Goal: Task Accomplishment & Management: Complete application form

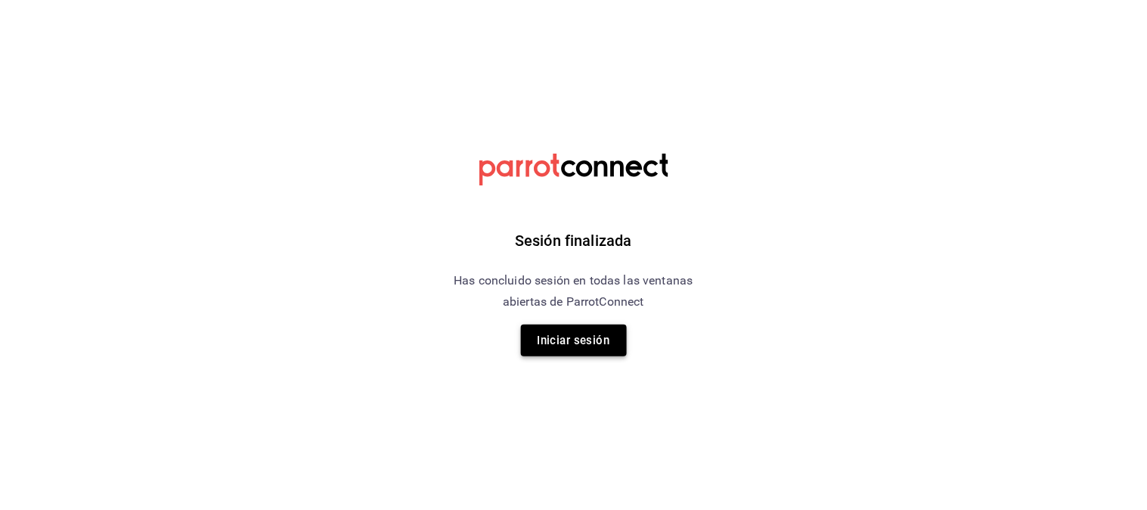
click at [562, 353] on button "Iniciar sesión" at bounding box center [574, 340] width 106 height 32
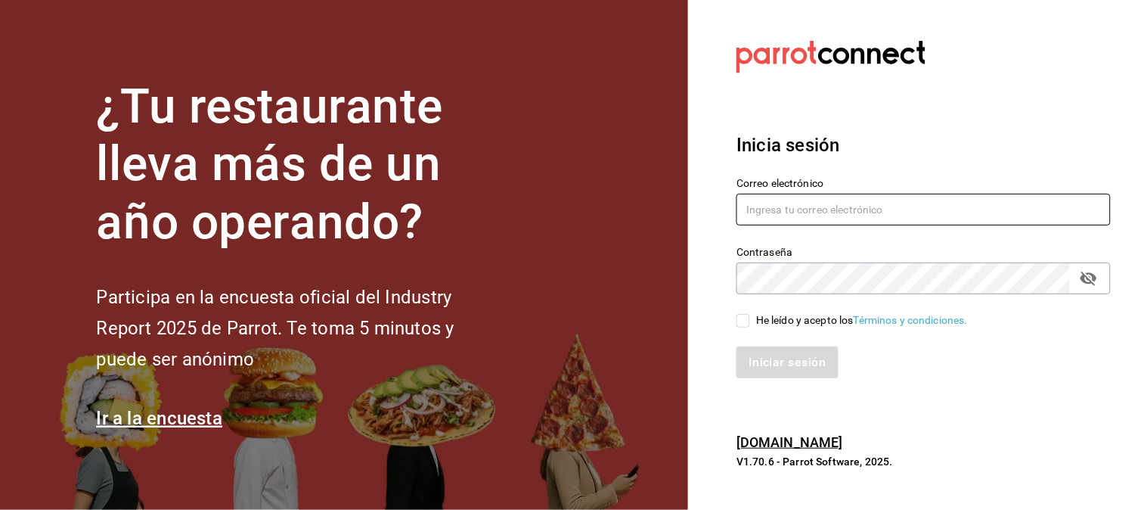
type input "[PERSON_NAME][EMAIL_ADDRESS][PERSON_NAME][DOMAIN_NAME]"
click at [729, 316] on div "He leído y acepto los Términos y condiciones." at bounding box center [914, 311] width 393 height 35
click at [737, 323] on input "He leído y acepto los Términos y condiciones." at bounding box center [744, 321] width 14 height 14
checkbox input "true"
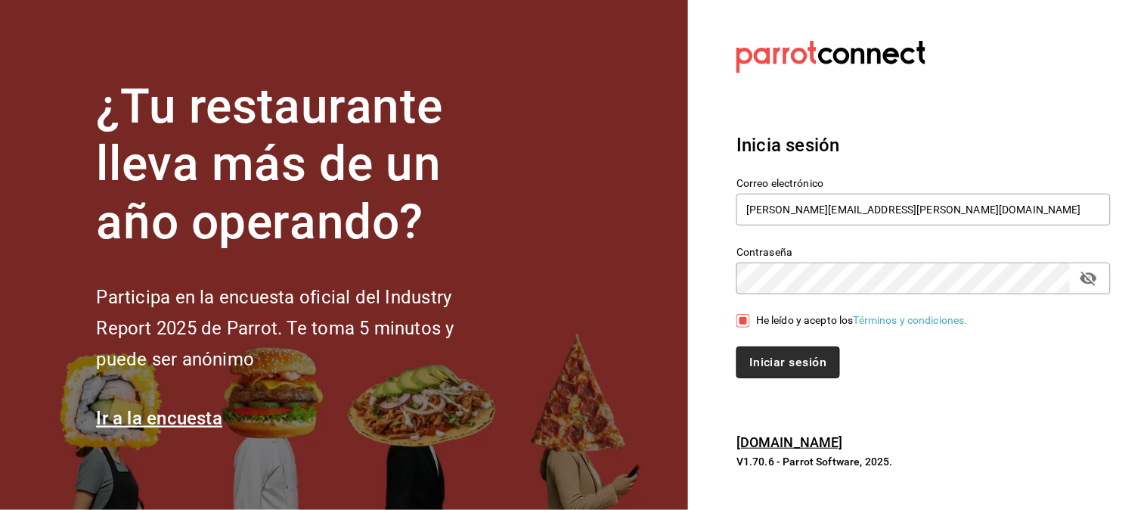
click at [761, 352] on button "Iniciar sesión" at bounding box center [788, 362] width 103 height 32
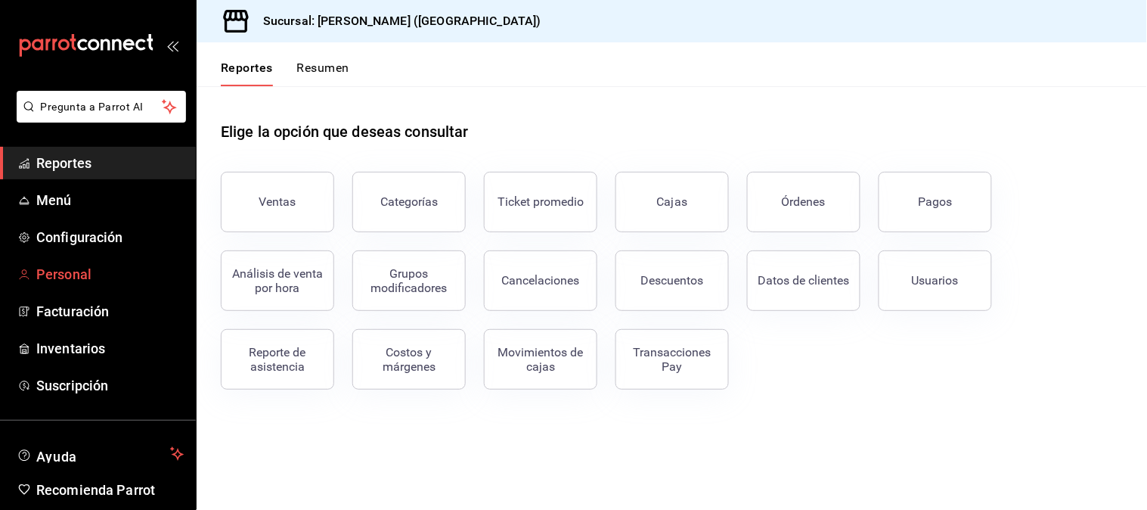
click at [80, 273] on span "Personal" at bounding box center [109, 274] width 147 height 20
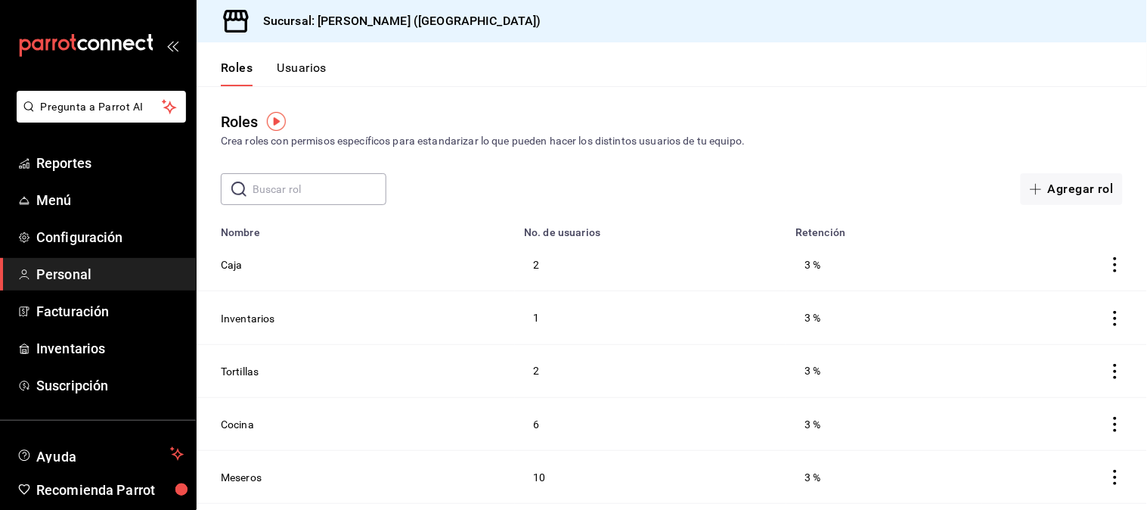
click at [310, 73] on button "Usuarios" at bounding box center [302, 74] width 50 height 26
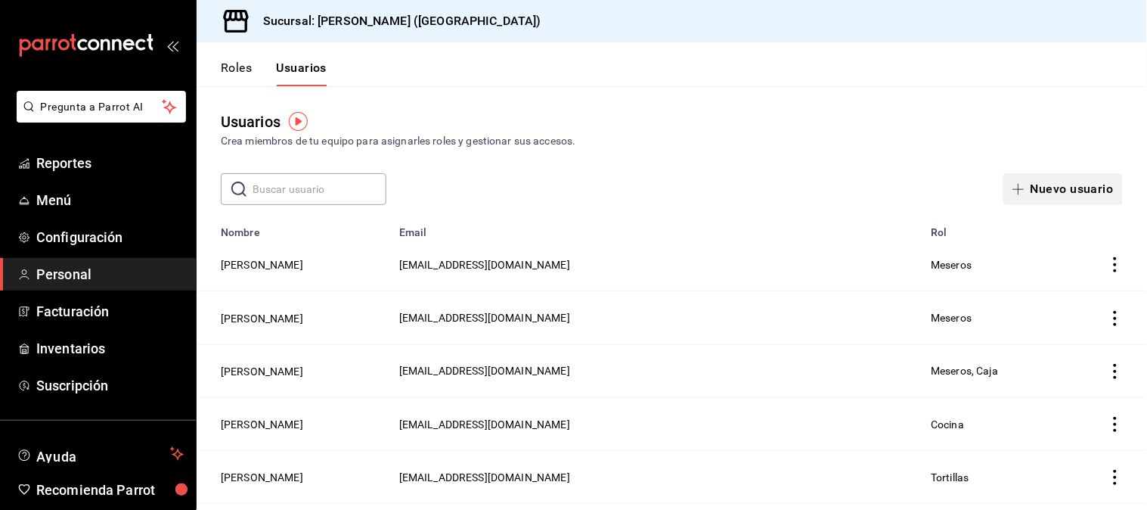
click at [1062, 185] on button "Nuevo usuario" at bounding box center [1063, 189] width 119 height 32
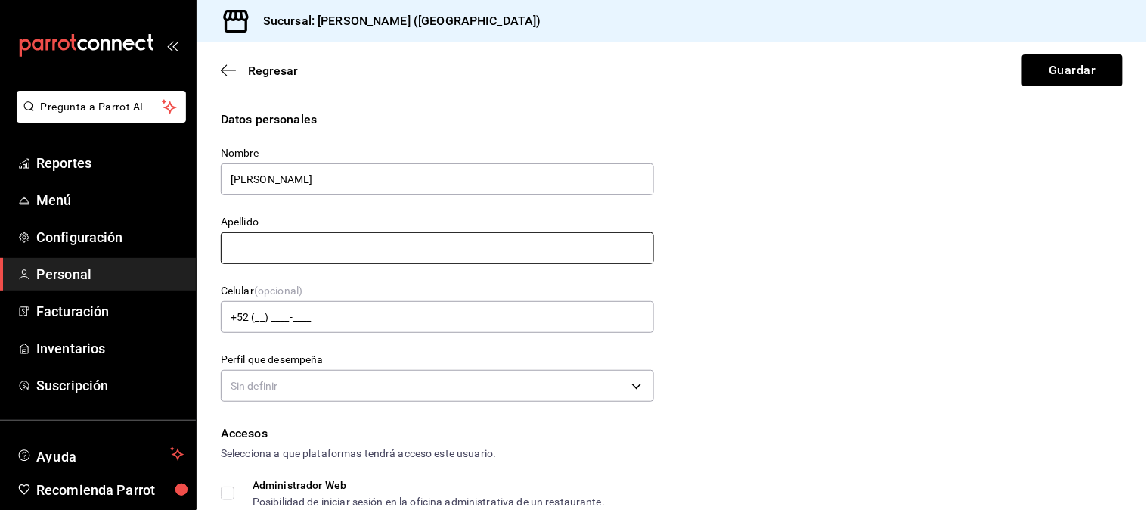
type input "[PERSON_NAME]"
click at [374, 237] on input "text" at bounding box center [437, 248] width 433 height 32
click at [835, 247] on div "Datos personales Nombre [PERSON_NAME] Celular (opcional) +52 (__) ____-____ Per…" at bounding box center [672, 258] width 902 height 296
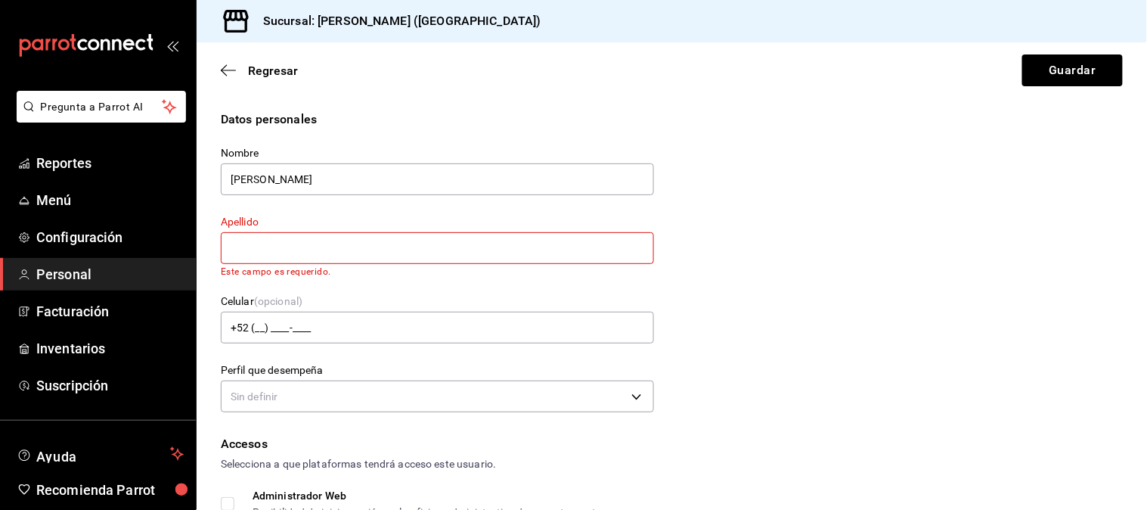
click at [343, 250] on input "text" at bounding box center [437, 248] width 433 height 32
click at [380, 253] on input "text" at bounding box center [437, 248] width 433 height 32
click at [813, 269] on div "Datos personales Nombre [PERSON_NAME] Este campo es requerido. Celular (opciona…" at bounding box center [672, 263] width 902 height 306
click at [255, 255] on input "text" at bounding box center [437, 248] width 433 height 32
click at [247, 360] on div "Perfil que desempeña Sin definir" at bounding box center [429, 381] width 452 height 71
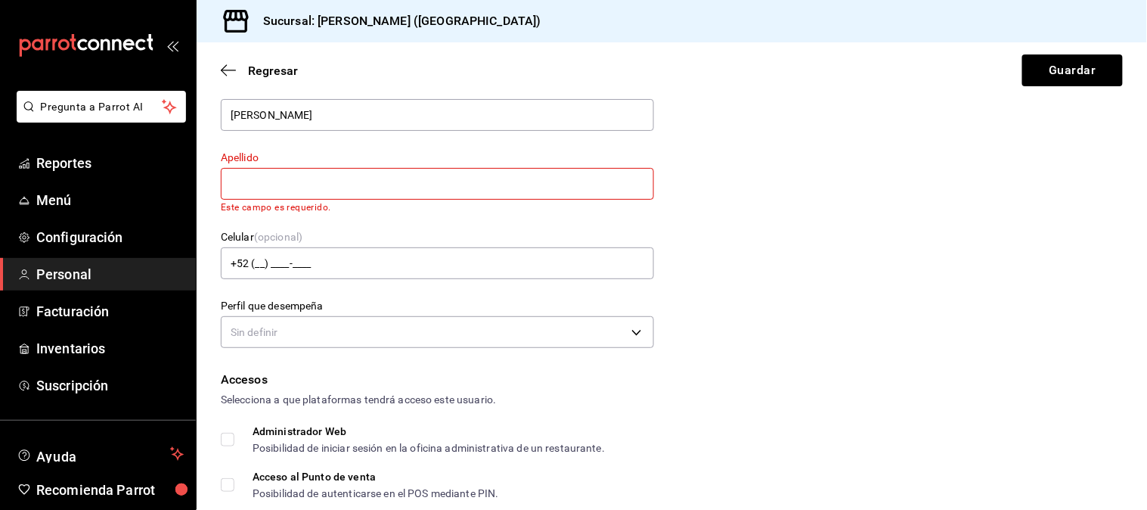
scroll to position [84, 0]
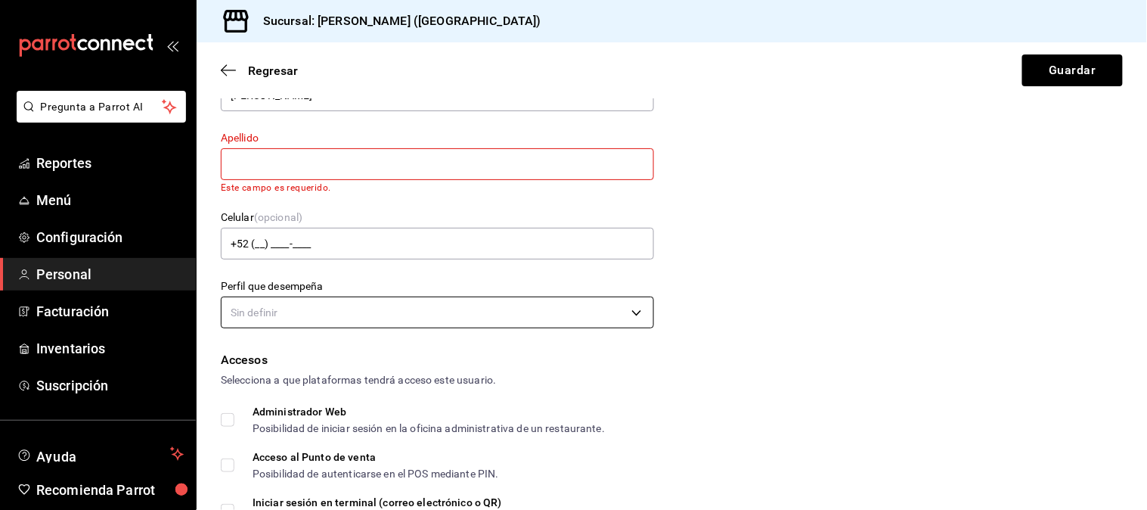
click at [375, 310] on body "Pregunta a Parrot AI Reportes Menú Configuración Personal Facturación Inventari…" at bounding box center [573, 255] width 1147 height 510
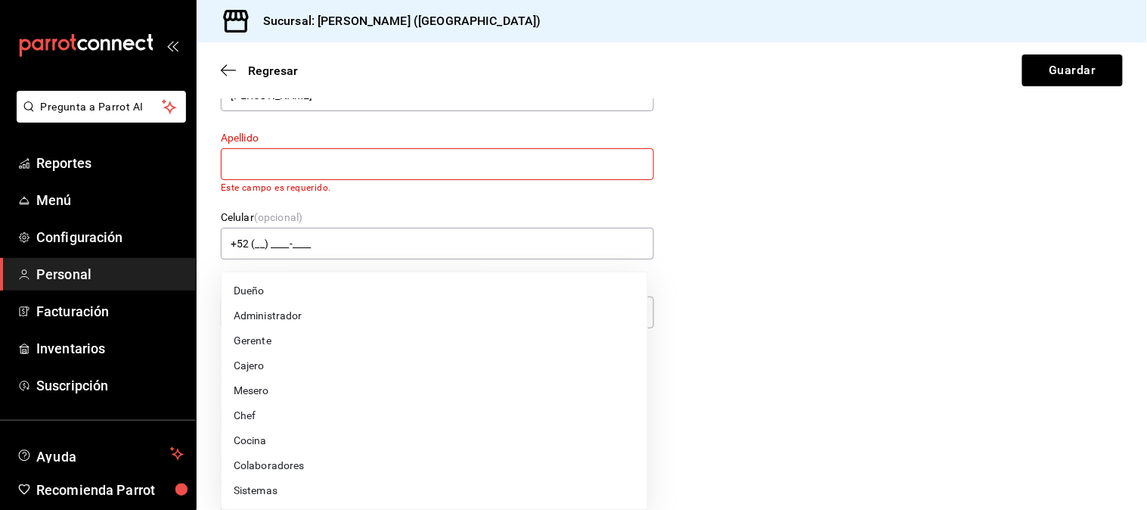
click at [301, 396] on li "Mesero" at bounding box center [435, 390] width 426 height 25
type input "WAITER"
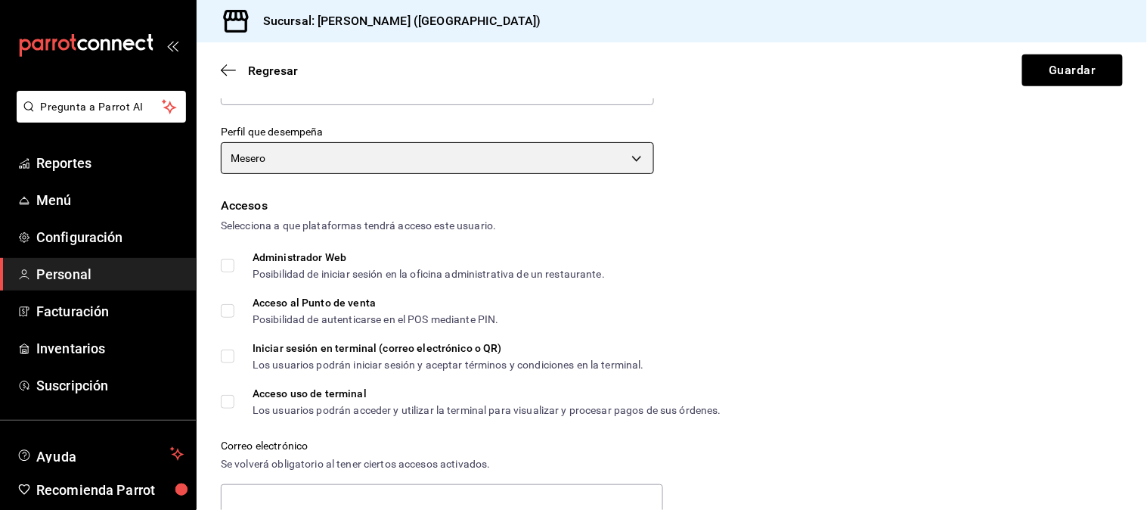
scroll to position [252, 0]
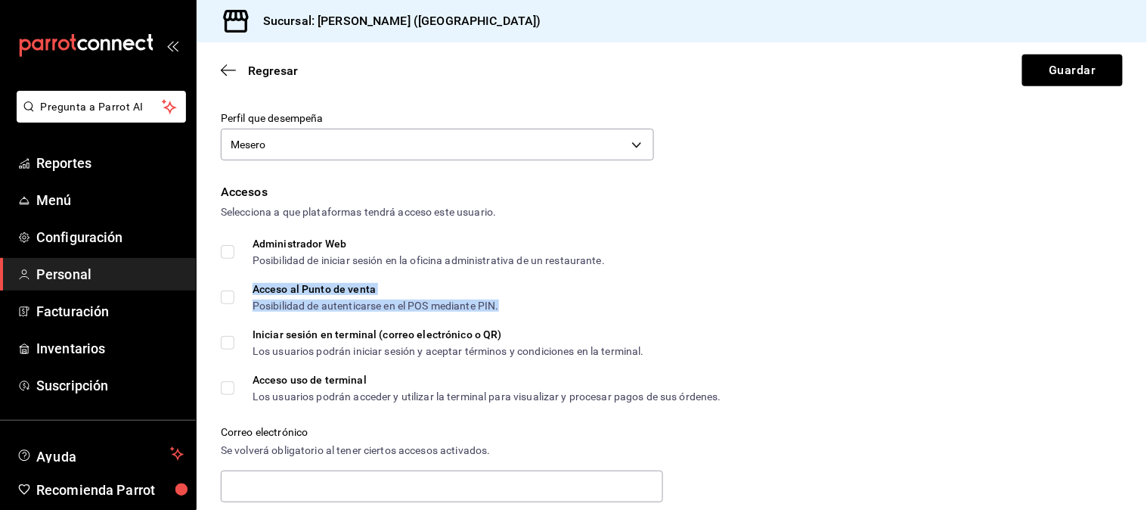
click at [311, 293] on div "Acceso al Punto de venta" at bounding box center [376, 289] width 247 height 11
click at [233, 293] on input "Acceso al Punto de venta Posibilidad de autenticarse en el POS mediante PIN." at bounding box center [228, 297] width 14 height 14
checkbox input "true"
click at [843, 284] on div "Acceso al Punto de venta Posibilidad de autenticarse en el POS mediante PIN." at bounding box center [672, 297] width 902 height 27
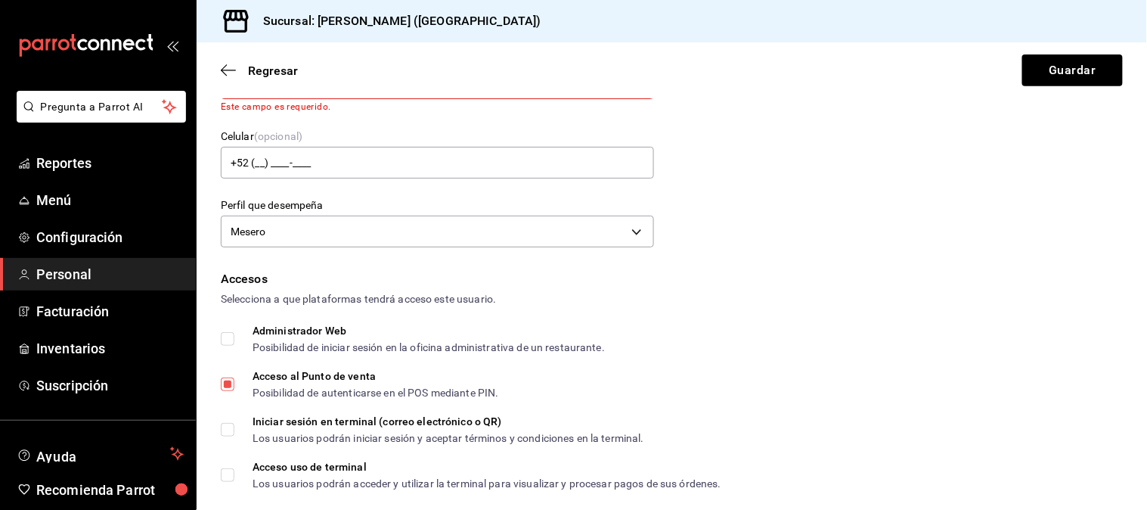
scroll to position [0, 0]
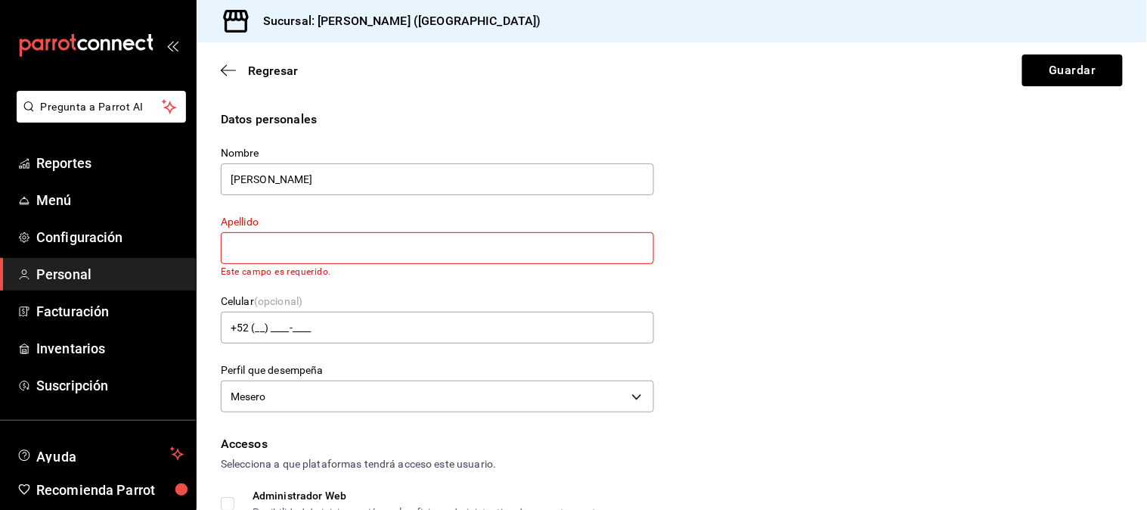
click at [299, 257] on input "text" at bounding box center [437, 248] width 433 height 32
drag, startPoint x: 297, startPoint y: 257, endPoint x: 207, endPoint y: 263, distance: 90.2
click at [207, 263] on div "Apellido [PERSON_NAME] Este campo es requerido." at bounding box center [429, 236] width 452 height 79
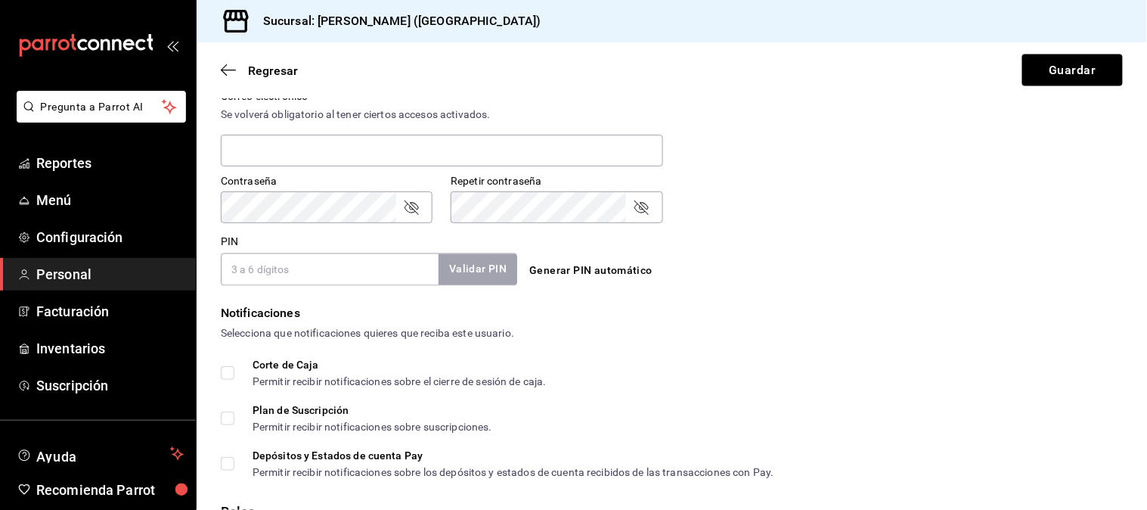
type input "[PERSON_NAME]"
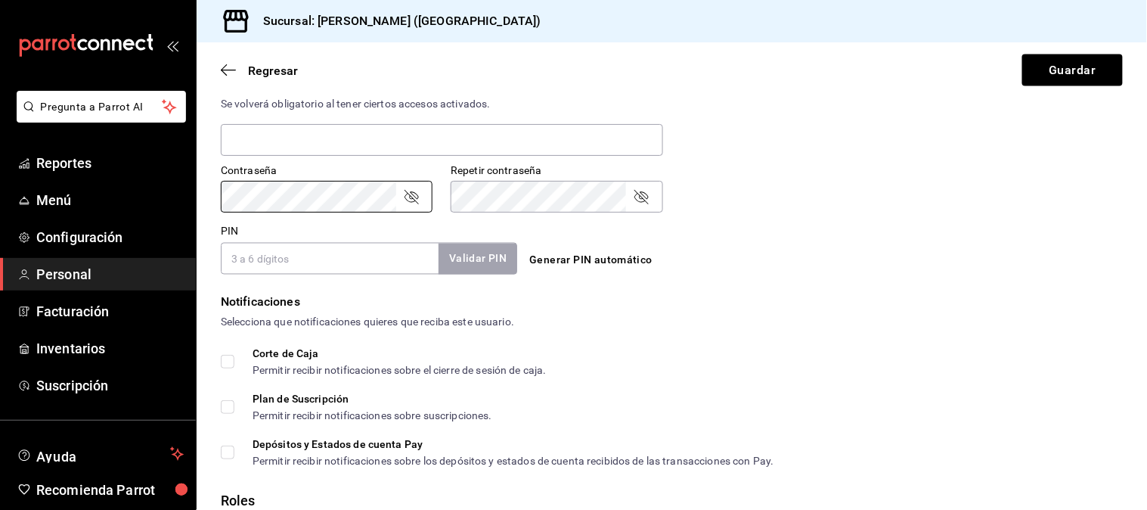
scroll to position [577, 0]
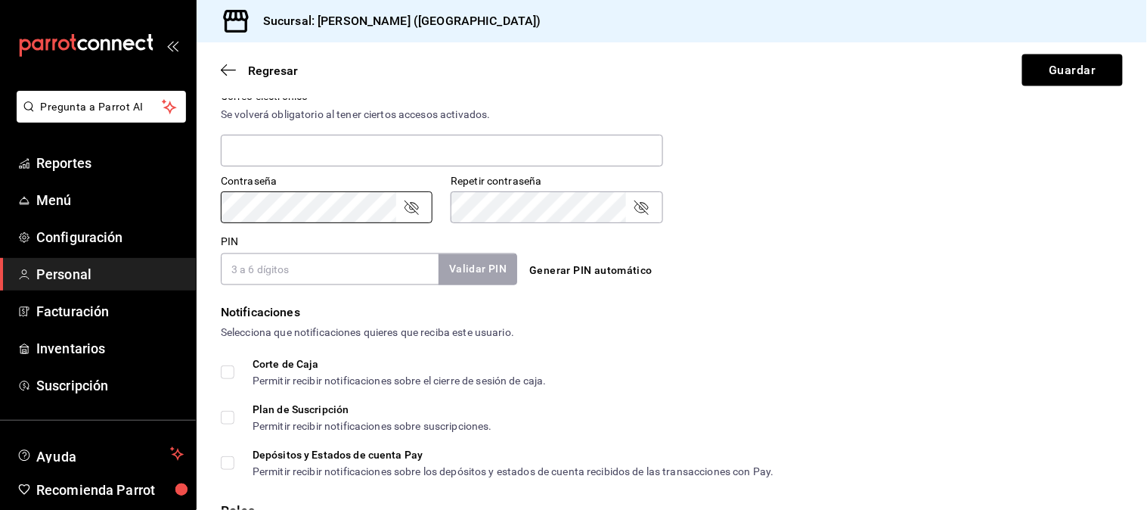
click at [194, 213] on div "Pregunta a Parrot AI Reportes Menú Configuración Personal Facturación Inventari…" at bounding box center [573, 255] width 1147 height 510
click at [275, 259] on input "PIN" at bounding box center [330, 269] width 218 height 32
type input "5050"
click at [470, 267] on button "Validar PIN" at bounding box center [477, 269] width 80 height 33
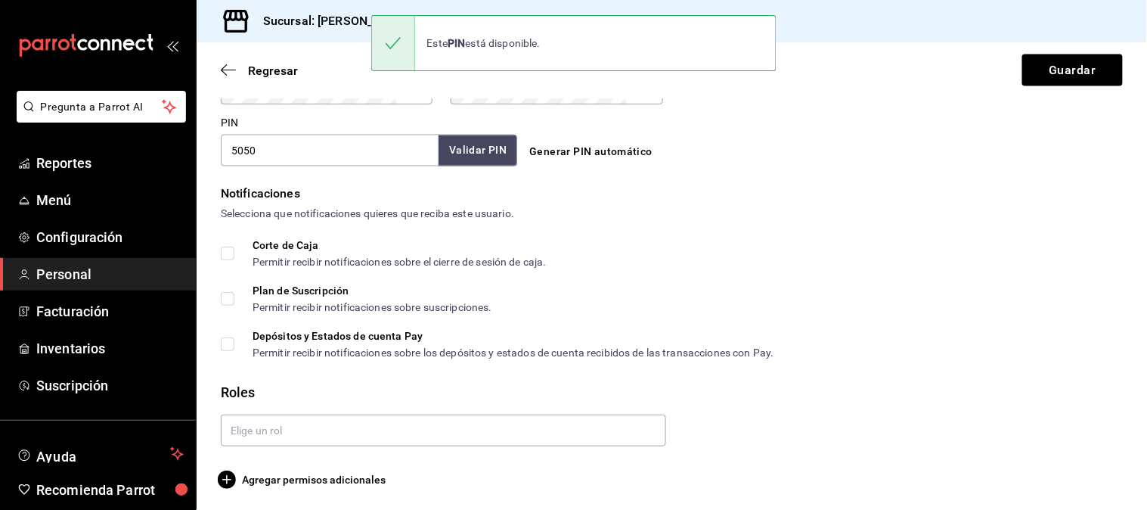
scroll to position [697, 0]
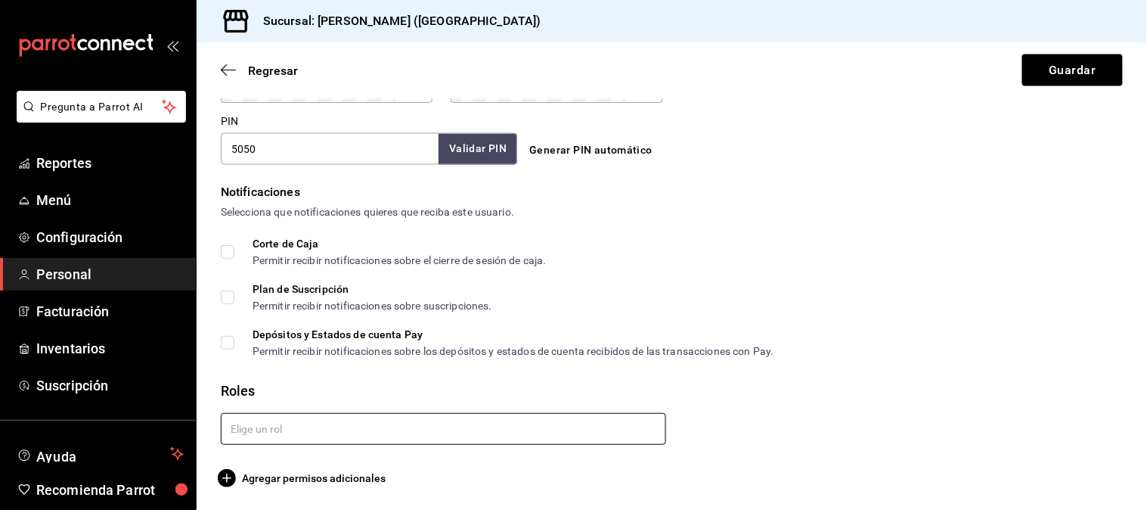
click at [304, 425] on input "text" at bounding box center [443, 429] width 445 height 32
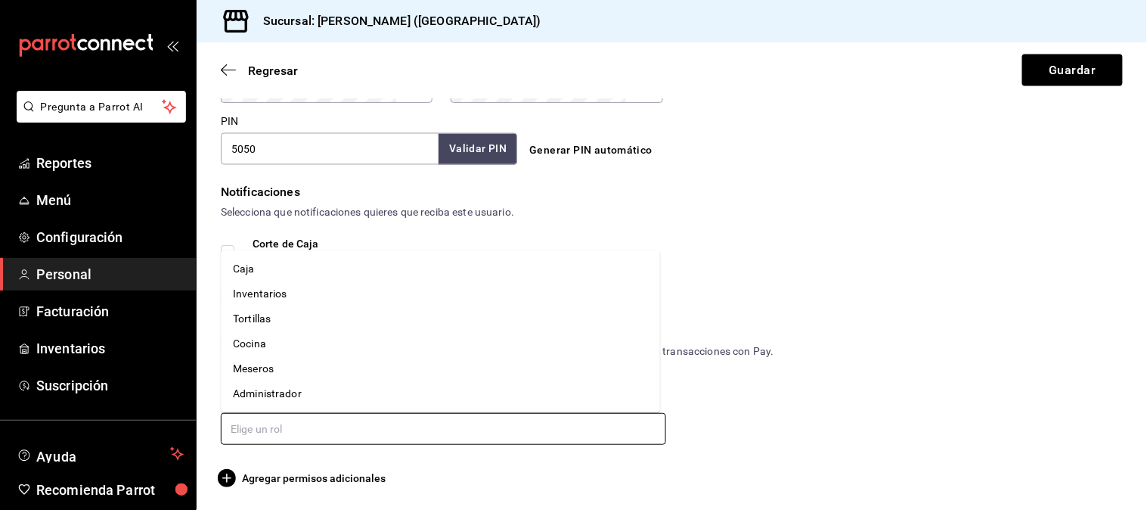
click at [290, 365] on li "Meseros" at bounding box center [440, 368] width 439 height 25
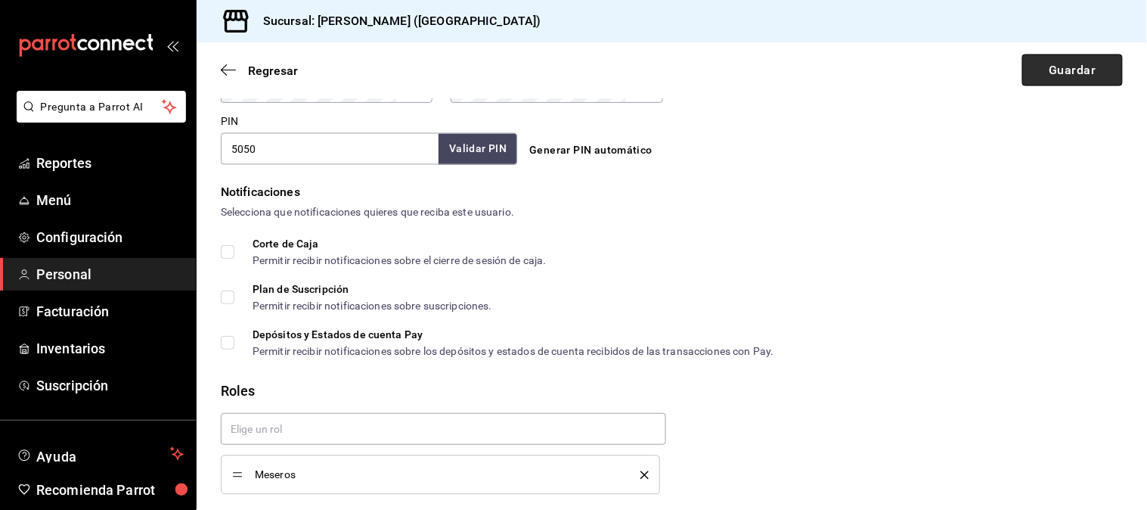
click at [1057, 80] on button "Guardar" at bounding box center [1073, 70] width 101 height 32
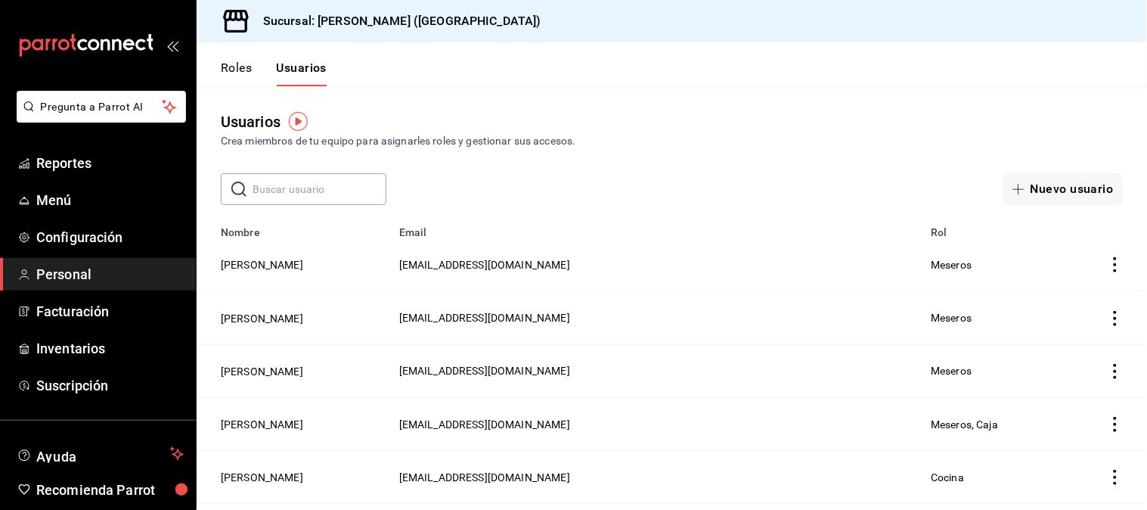
click at [1114, 316] on icon "actions" at bounding box center [1115, 318] width 3 height 15
click at [784, 320] on div at bounding box center [573, 255] width 1147 height 510
click at [277, 322] on button "[PERSON_NAME]" at bounding box center [262, 318] width 82 height 15
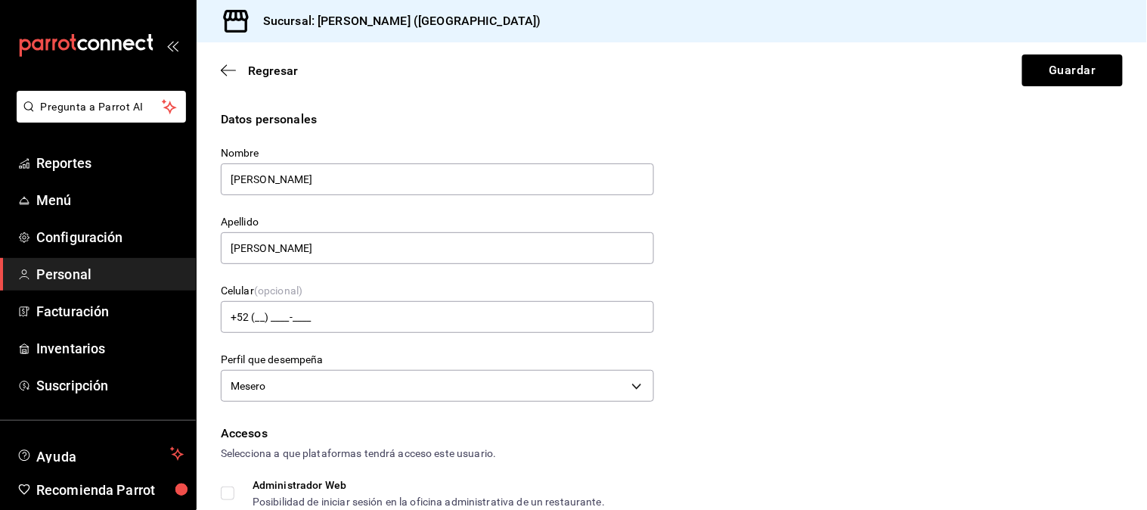
drag, startPoint x: 295, startPoint y: 179, endPoint x: 194, endPoint y: 185, distance: 101.5
click at [194, 185] on div "Pregunta a Parrot AI Reportes Menú Configuración Personal Facturación Inventari…" at bounding box center [573, 255] width 1147 height 510
type input "[PERSON_NAME]"
drag, startPoint x: 291, startPoint y: 247, endPoint x: 183, endPoint y: 248, distance: 108.2
click at [183, 248] on div "Pregunta a Parrot AI Reportes Menú Configuración Personal Facturación Inventari…" at bounding box center [573, 255] width 1147 height 510
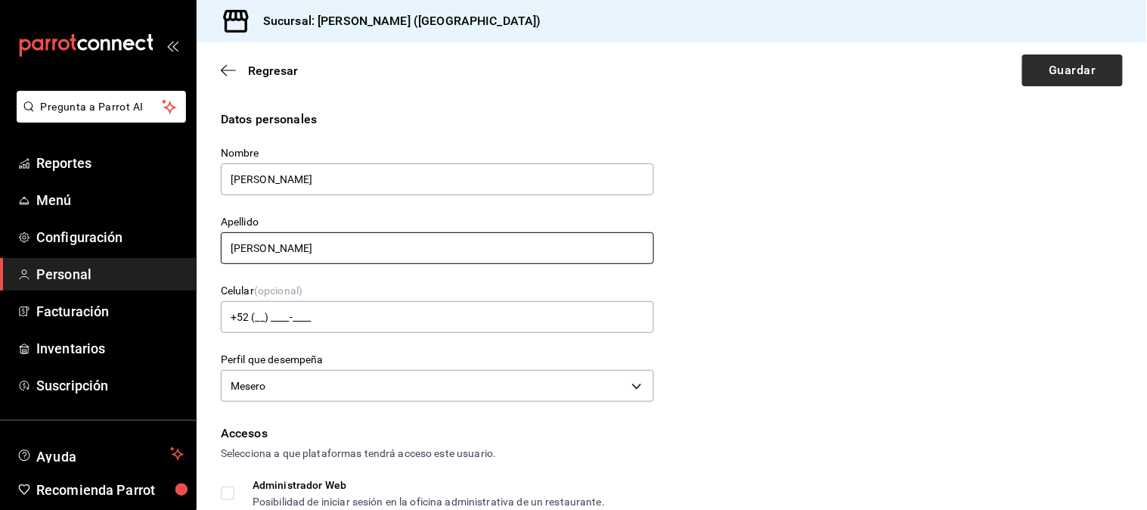
type input "[PERSON_NAME]"
click at [1044, 66] on button "Guardar" at bounding box center [1073, 70] width 101 height 32
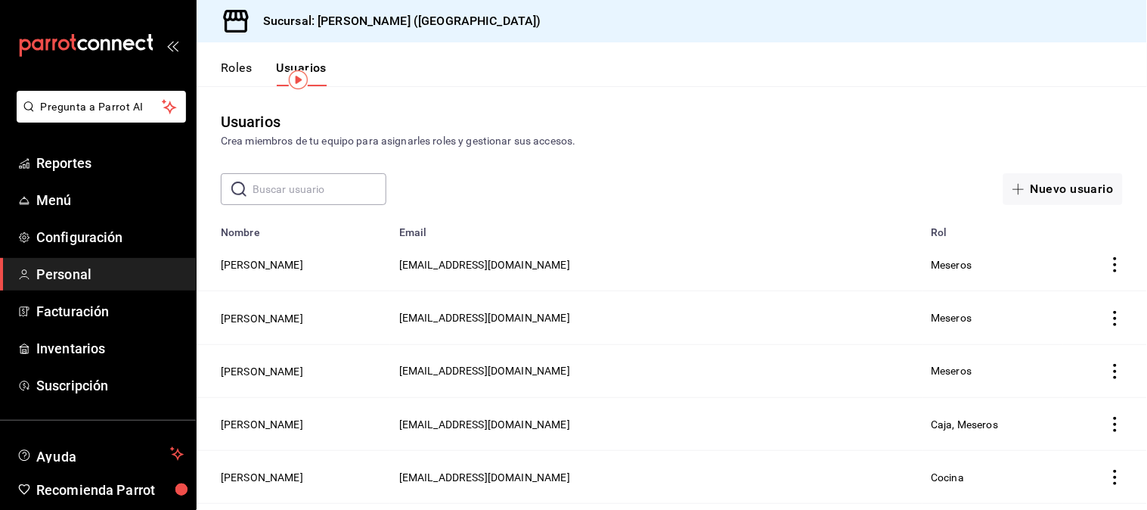
scroll to position [84, 0]
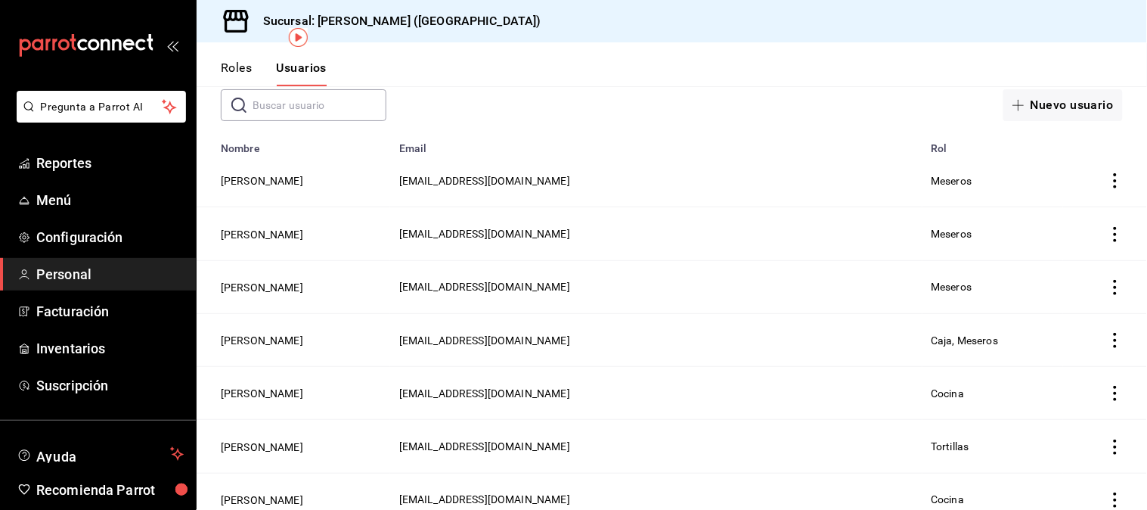
click at [1108, 286] on icon "actions" at bounding box center [1115, 287] width 15 height 15
click at [271, 284] on div at bounding box center [573, 255] width 1147 height 510
click at [271, 284] on button "[PERSON_NAME]" at bounding box center [262, 287] width 82 height 15
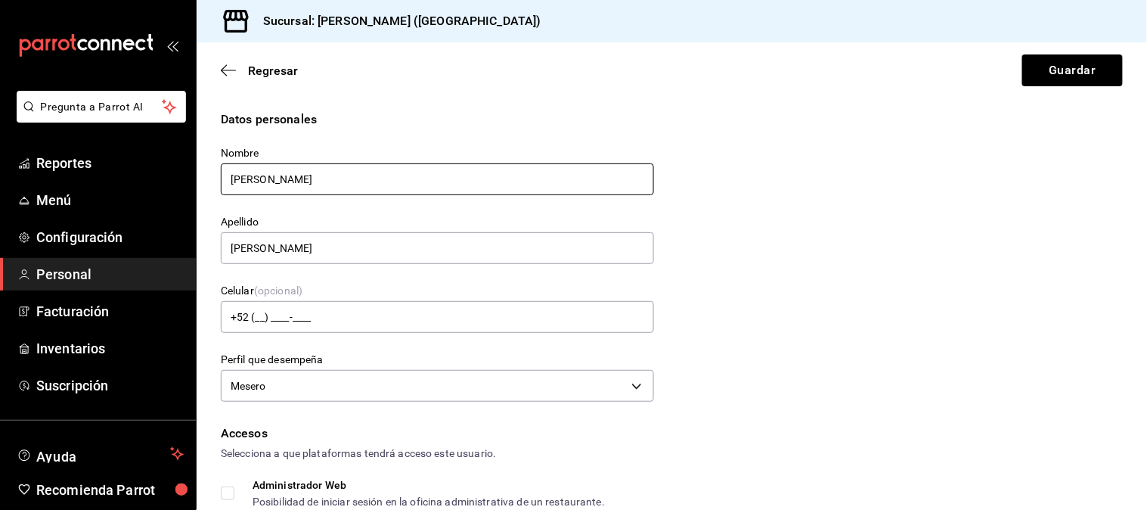
click at [290, 180] on input "[PERSON_NAME]" at bounding box center [437, 179] width 433 height 32
click at [265, 178] on input "[PERSON_NAME]" at bounding box center [437, 179] width 433 height 32
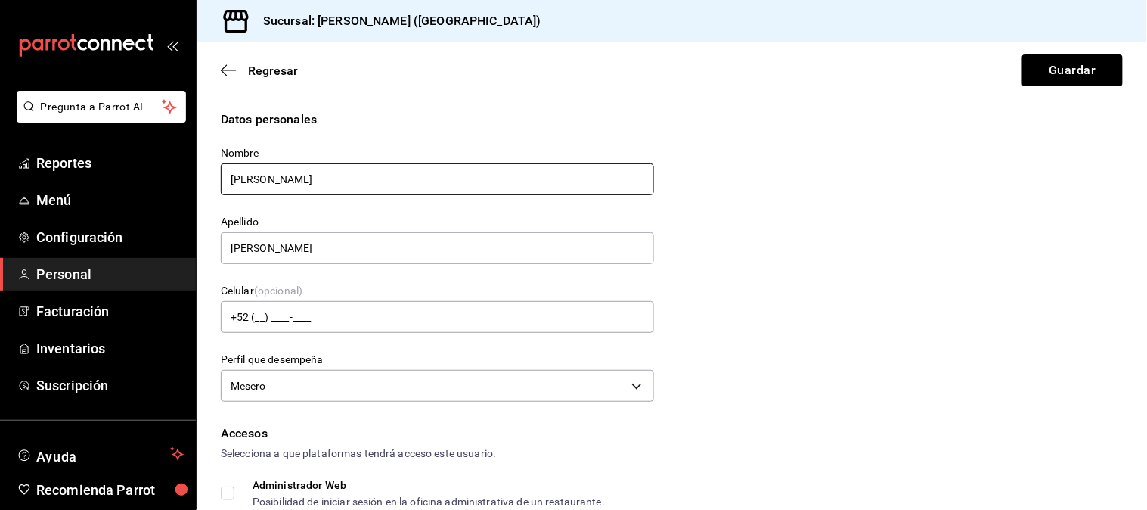
click at [265, 178] on input "[PERSON_NAME]" at bounding box center [437, 179] width 433 height 32
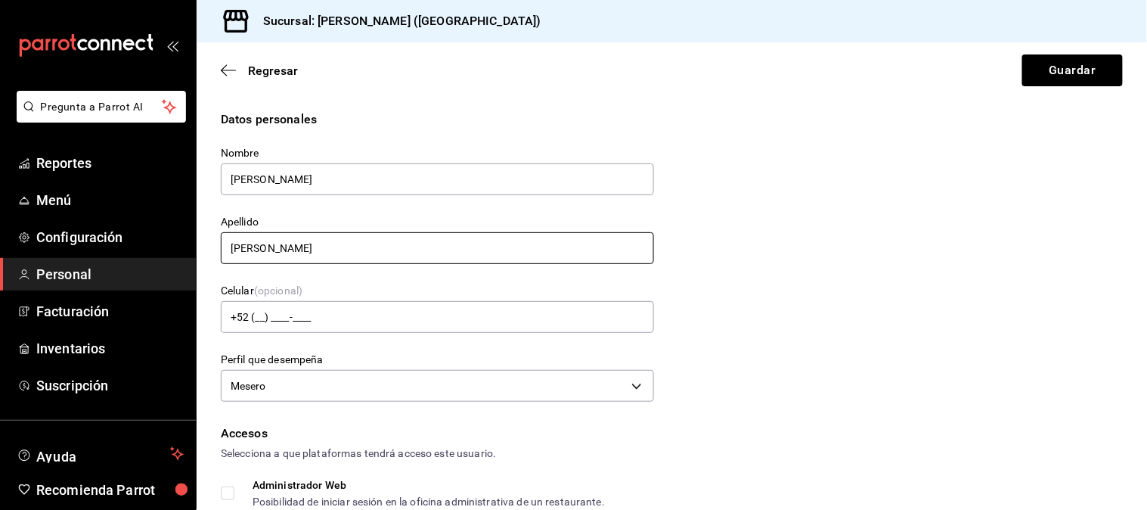
click at [257, 247] on input "[PERSON_NAME]" at bounding box center [437, 248] width 433 height 32
click at [257, 253] on input "[PERSON_NAME]" at bounding box center [437, 248] width 433 height 32
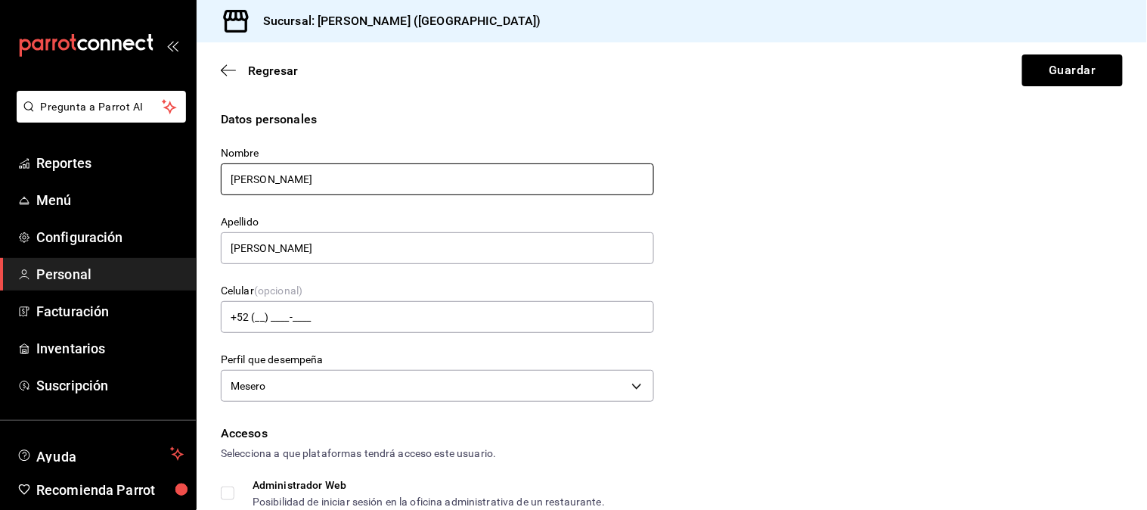
click at [284, 172] on input "[PERSON_NAME]" at bounding box center [437, 179] width 433 height 32
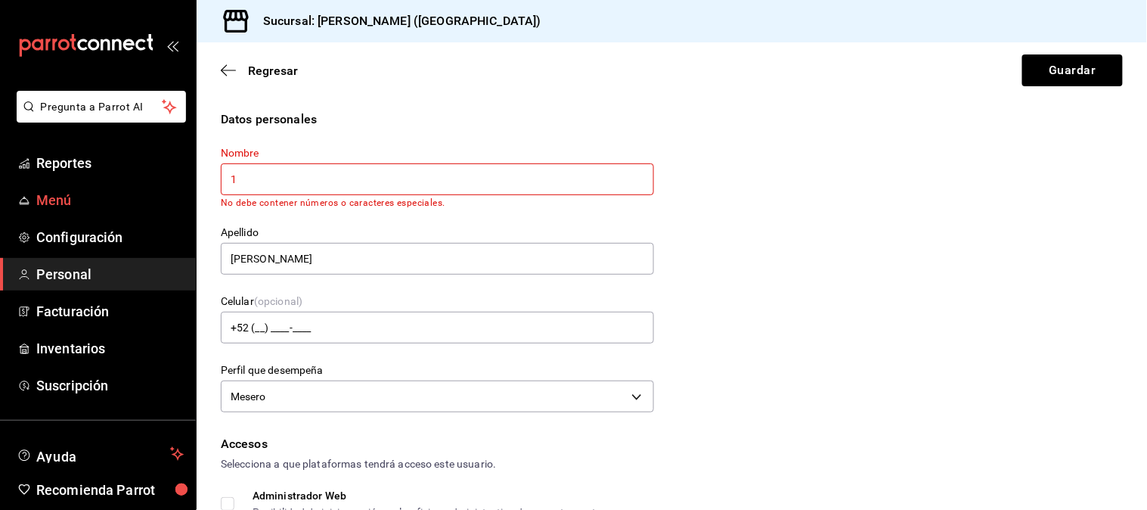
drag, startPoint x: 318, startPoint y: 180, endPoint x: 154, endPoint y: 192, distance: 164.6
click at [154, 192] on div "Pregunta a Parrot AI Reportes Menú Configuración Personal Facturación Inventari…" at bounding box center [573, 255] width 1147 height 510
type input "[PERSON_NAME]"
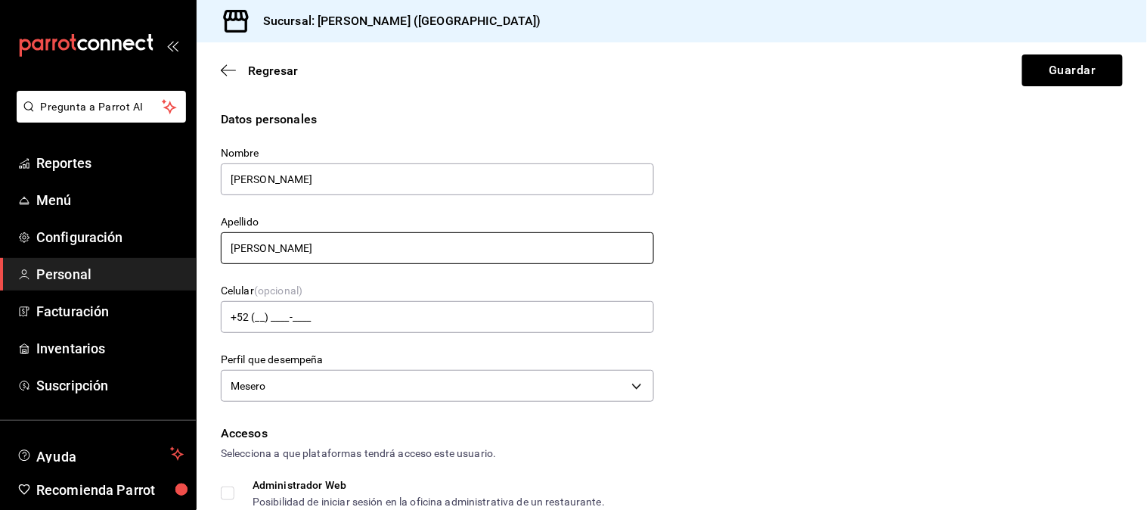
drag, startPoint x: 281, startPoint y: 255, endPoint x: 183, endPoint y: 262, distance: 98.6
click at [183, 262] on div "Pregunta a Parrot AI Reportes Menú Configuración Personal Facturación Inventari…" at bounding box center [573, 255] width 1147 height 510
type input "[PERSON_NAME]"
drag, startPoint x: 821, startPoint y: 344, endPoint x: 811, endPoint y: 213, distance: 132.0
click at [821, 344] on div "Datos personales Nombre [PERSON_NAME] Apellido [PERSON_NAME] Celular (opcional)…" at bounding box center [672, 258] width 902 height 296
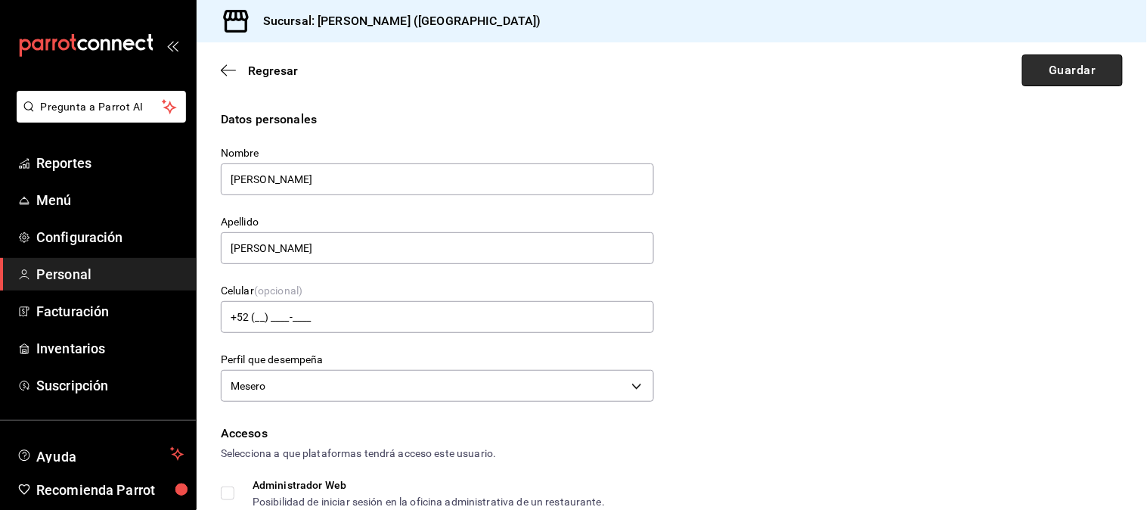
click at [1023, 76] on button "Guardar" at bounding box center [1073, 70] width 101 height 32
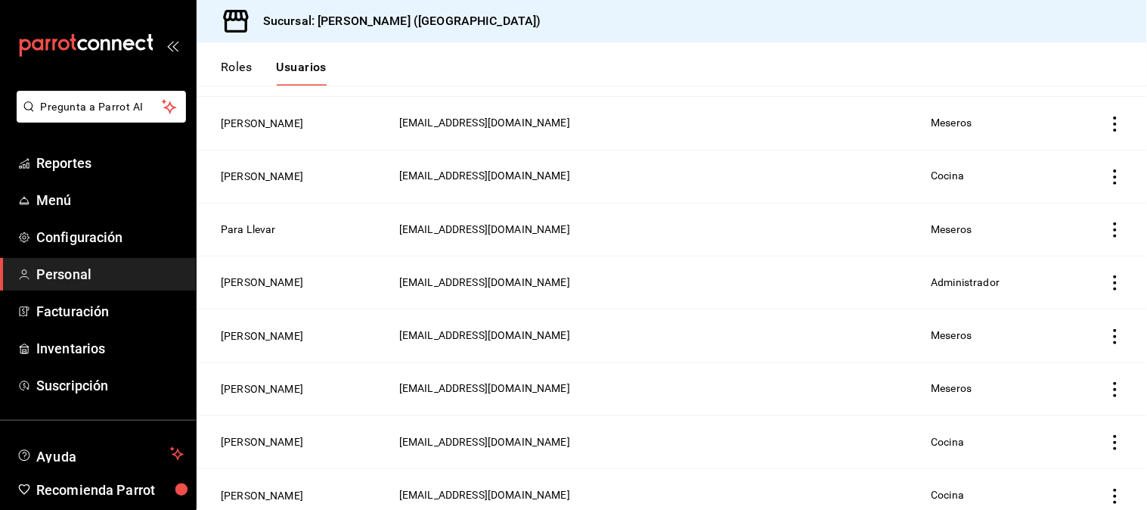
scroll to position [756, 0]
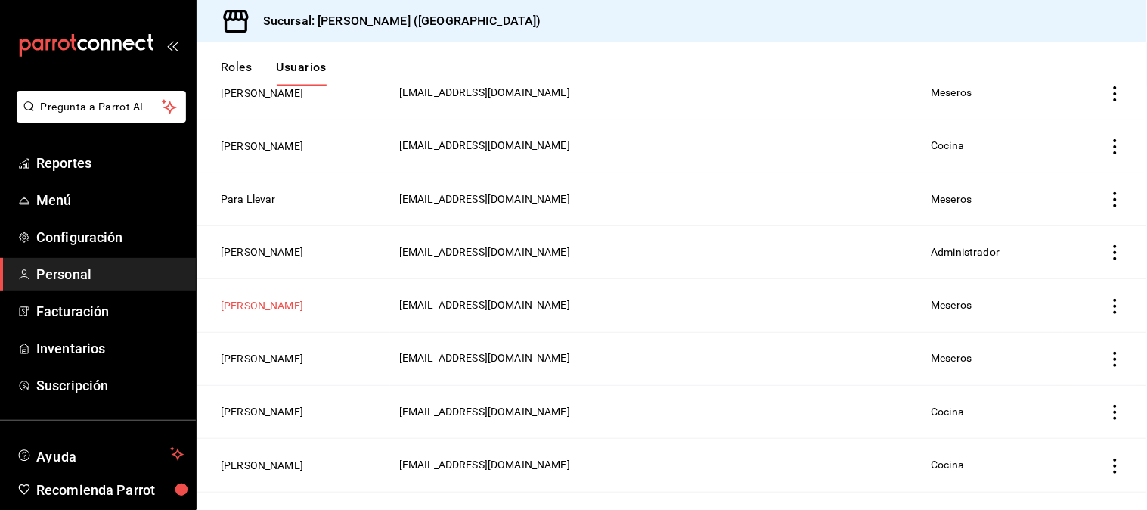
click at [281, 301] on button "[PERSON_NAME]" at bounding box center [262, 306] width 82 height 15
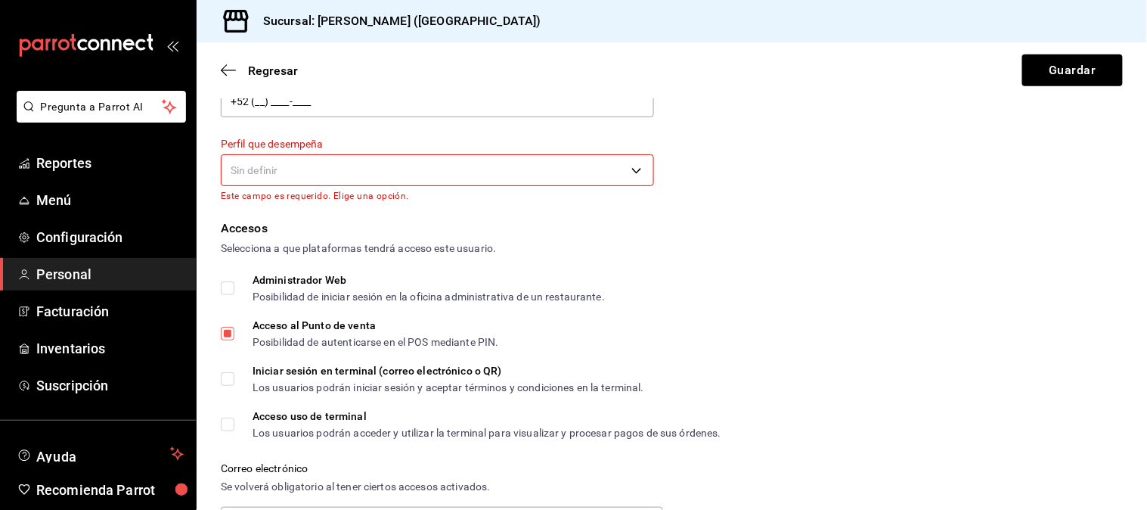
scroll to position [252, 0]
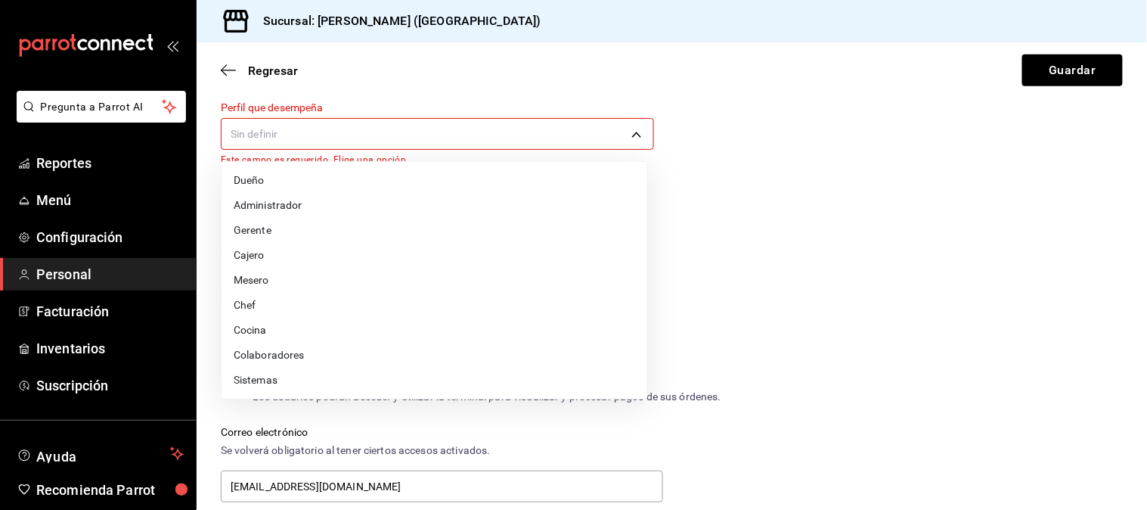
click at [560, 134] on body "Pregunta a Parrot AI Reportes Menú Configuración Personal Facturación Inventari…" at bounding box center [573, 255] width 1147 height 510
click at [298, 227] on li "Gerente" at bounding box center [435, 230] width 426 height 25
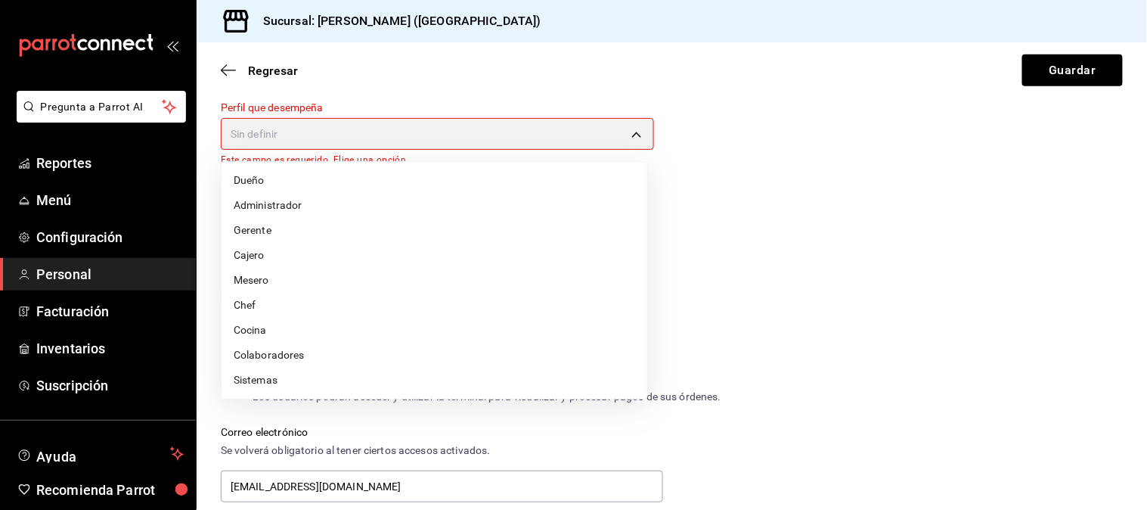
type input "MANAGER"
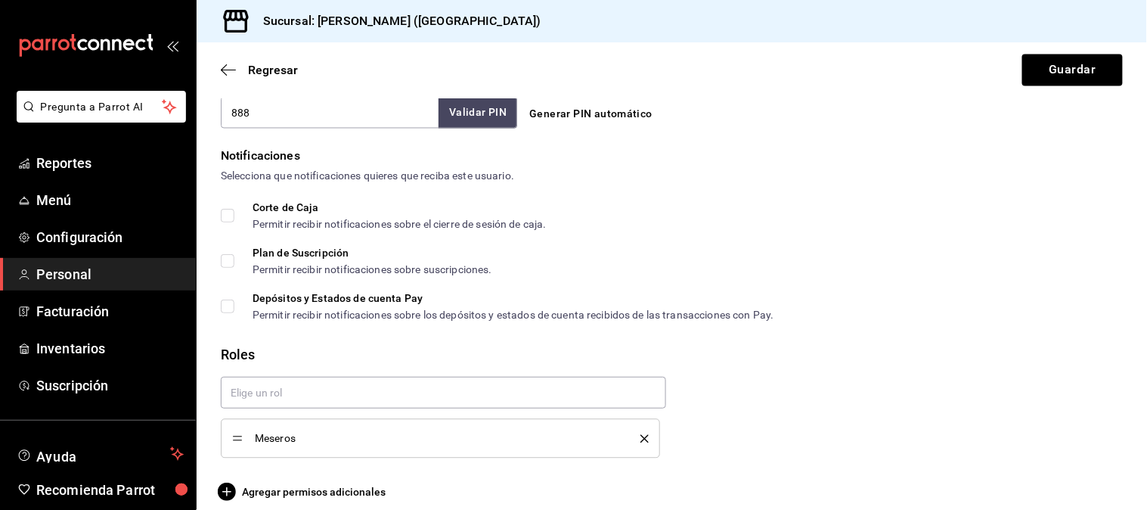
scroll to position [747, 0]
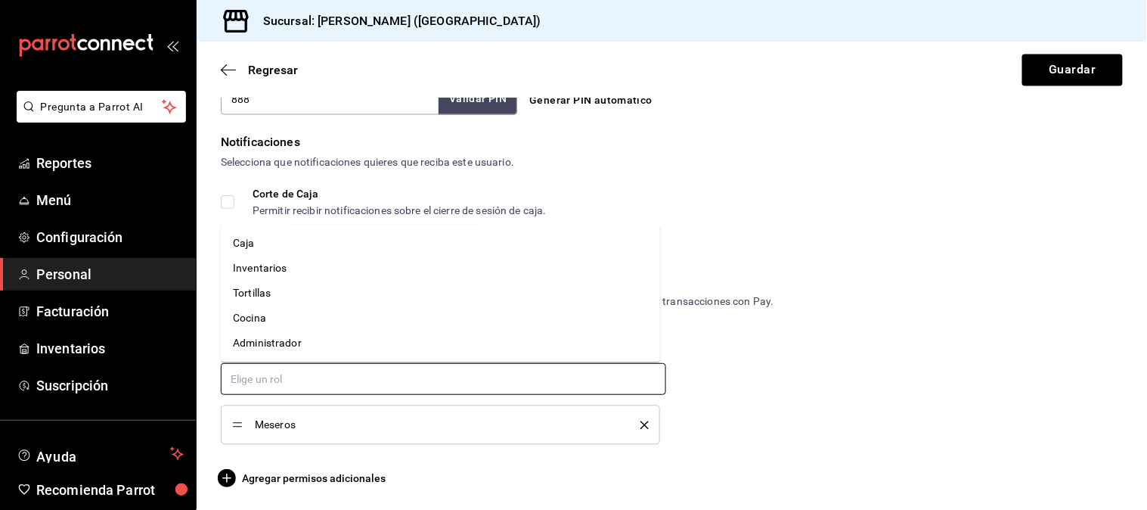
click at [565, 373] on input "text" at bounding box center [443, 379] width 445 height 32
click at [312, 245] on li "Caja" at bounding box center [440, 243] width 439 height 25
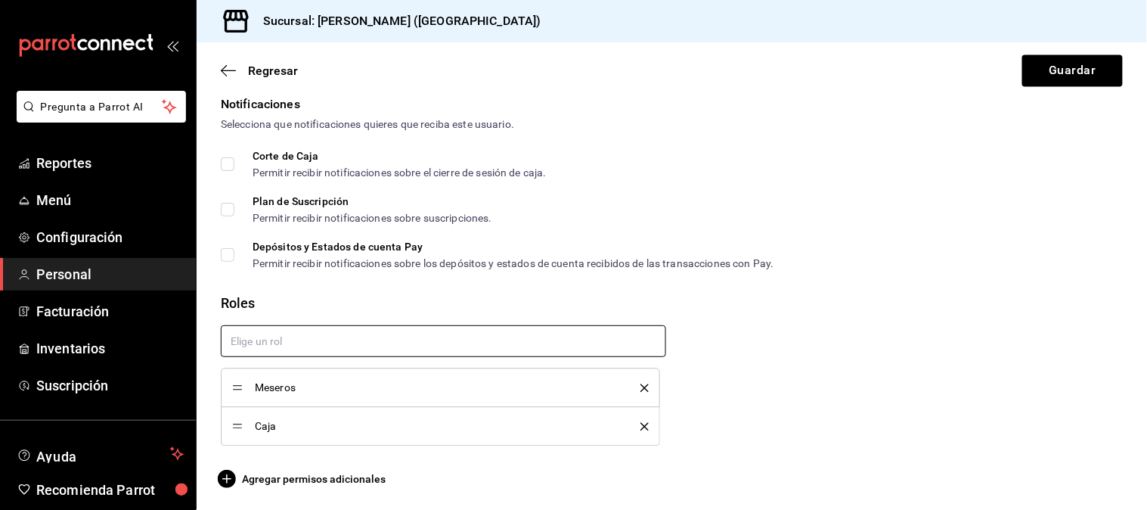
scroll to position [787, 0]
click at [267, 473] on span "Agregar permisos adicionales" at bounding box center [303, 477] width 165 height 18
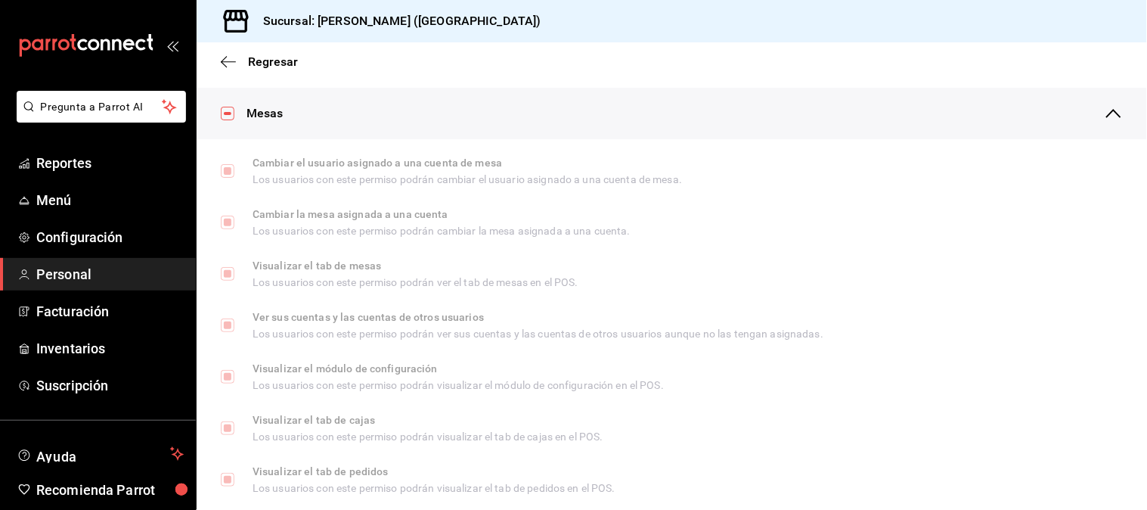
scroll to position [0, 0]
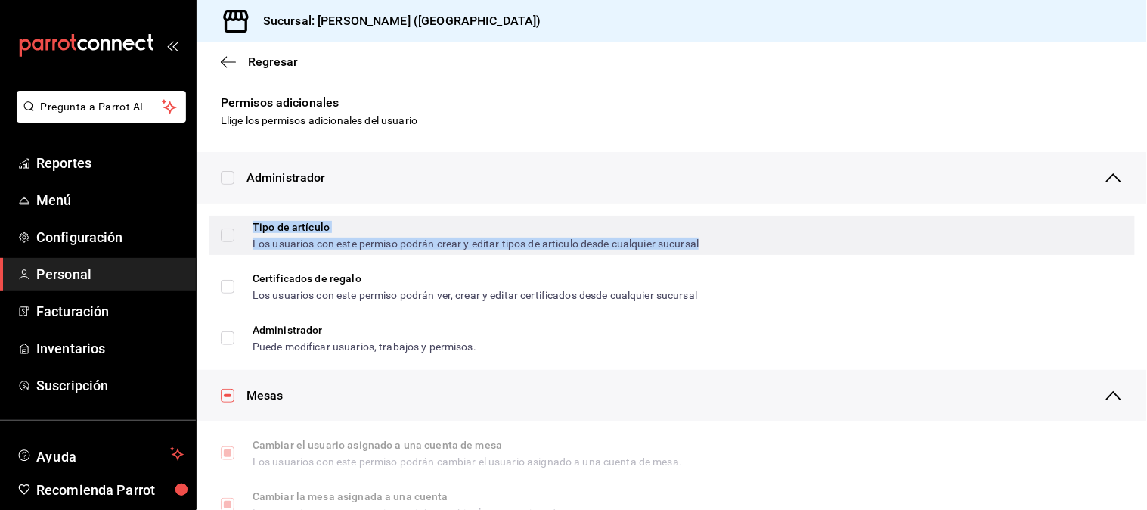
click at [259, 243] on div "Los usuarios con este permiso podrán crear y editar tipos de articulo desde cua…" at bounding box center [476, 243] width 446 height 11
checkbox input "true"
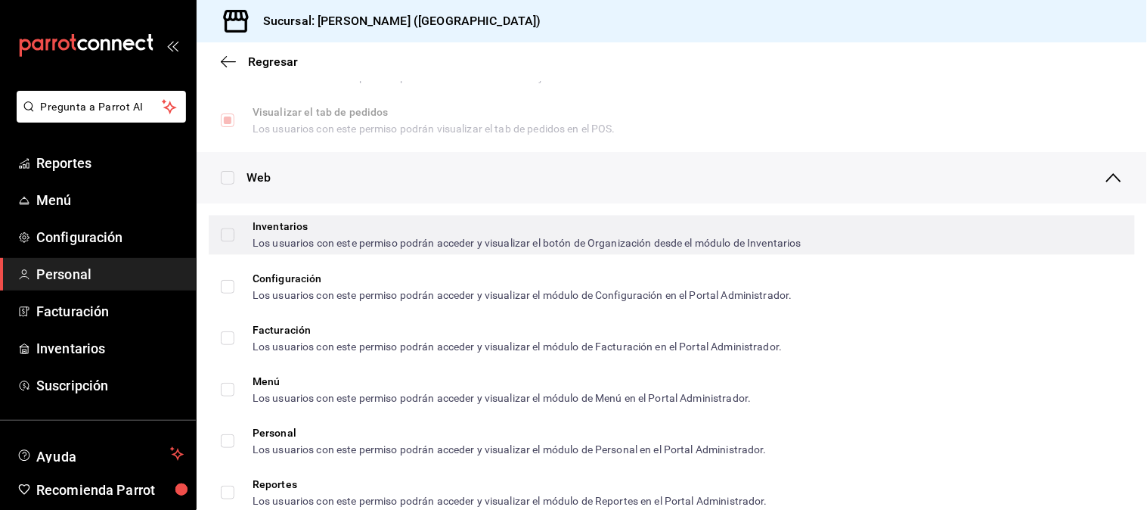
scroll to position [672, 0]
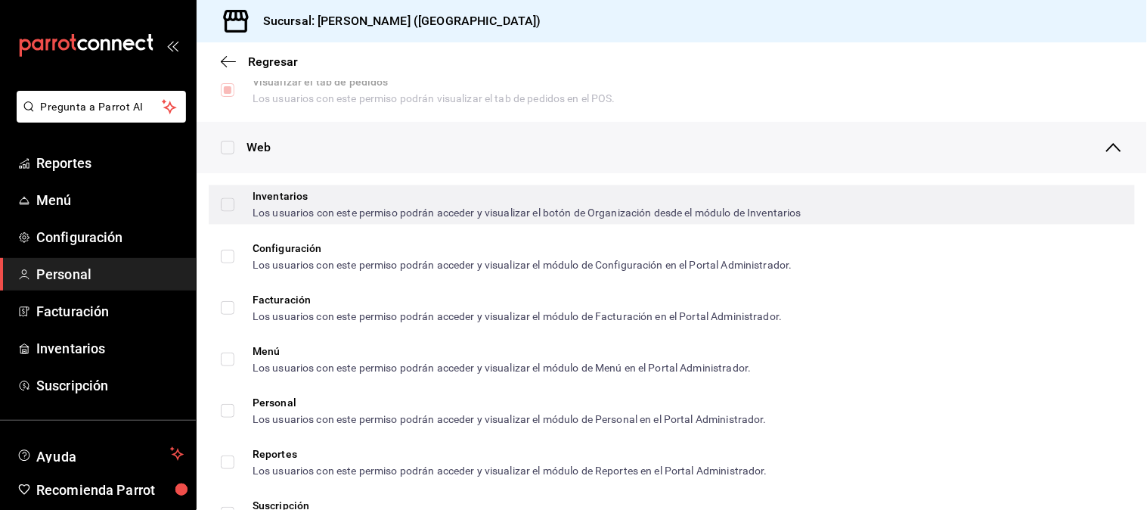
click at [229, 207] on input "Inventarios Los usuarios con este permiso podrán acceder y visualizar el botón …" at bounding box center [228, 205] width 14 height 14
checkbox input "true"
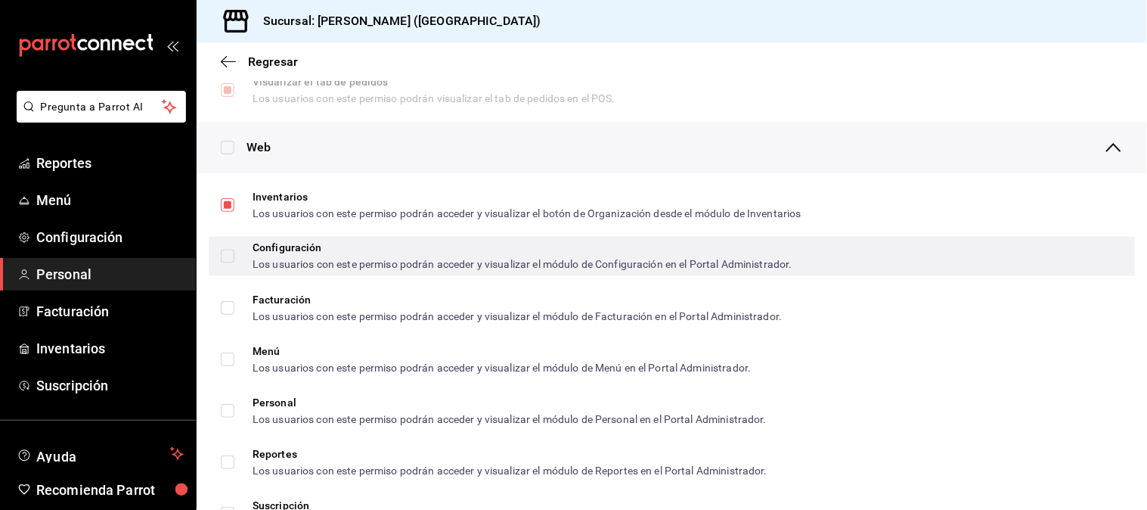
scroll to position [756, 0]
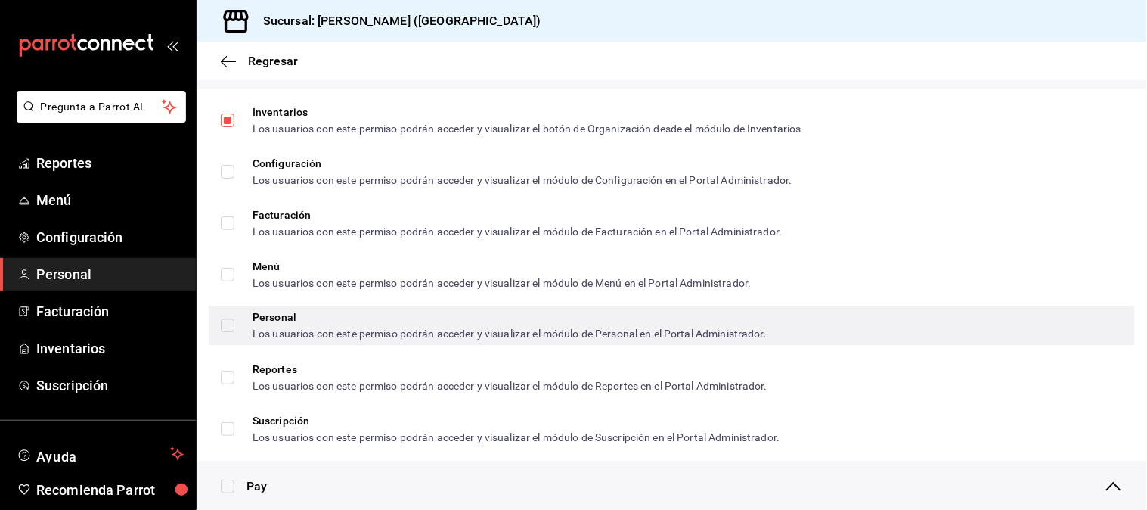
click at [227, 321] on input "Personal Los usuarios con este permiso podrán acceder y visualizar el módulo de…" at bounding box center [228, 326] width 14 height 14
checkbox input "true"
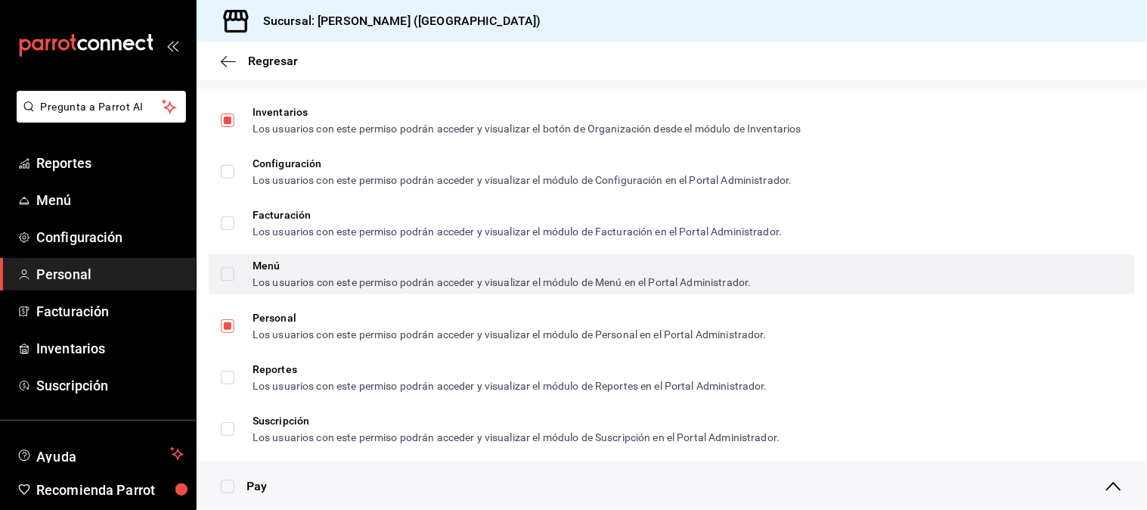
click at [230, 275] on input "Menú Los usuarios con este permiso podrán acceder y visualizar el módulo de Men…" at bounding box center [228, 275] width 14 height 14
checkbox input "true"
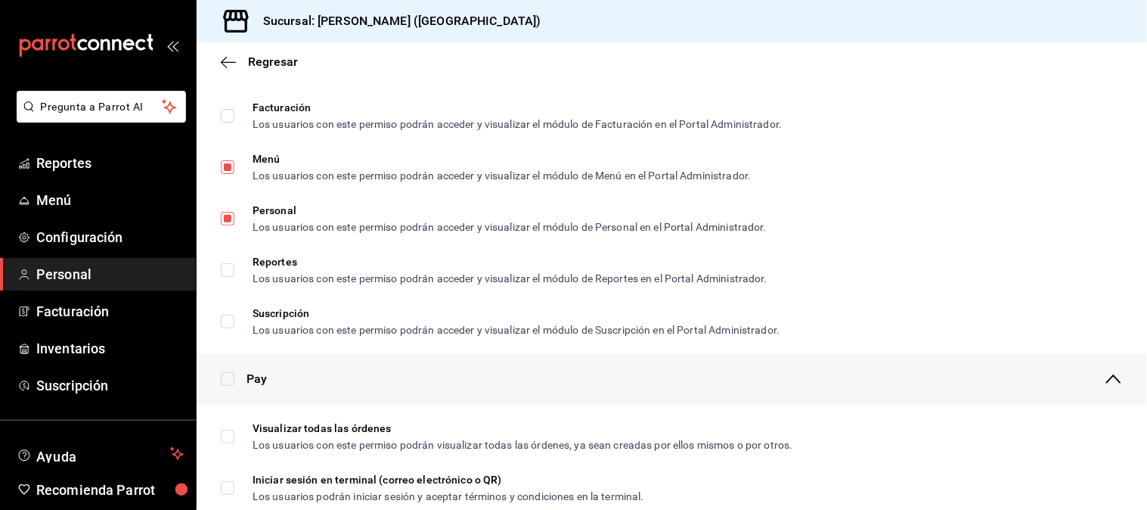
scroll to position [1008, 0]
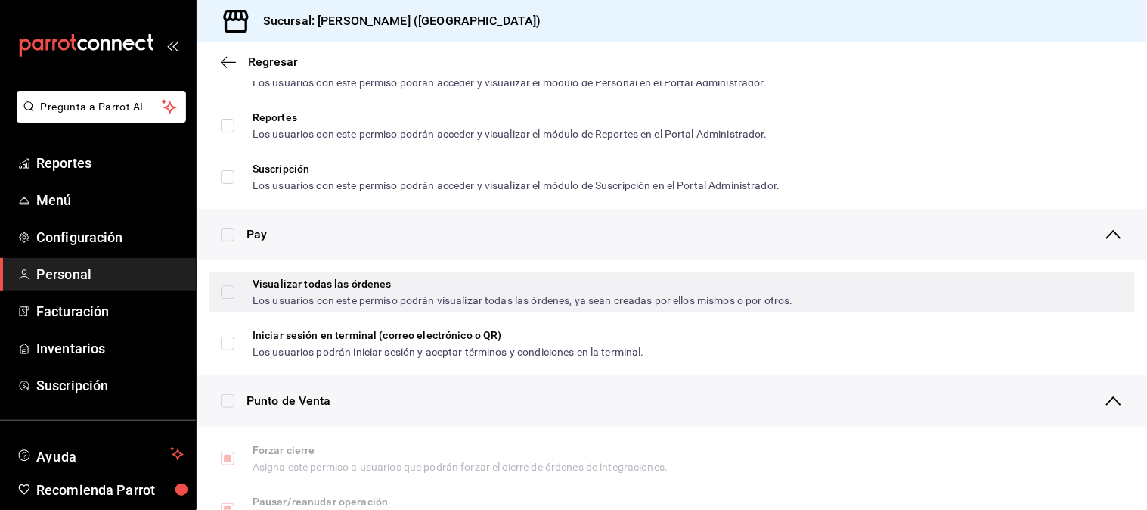
click at [229, 290] on input "Visualizar todas las órdenes Los usuarios con este permiso podrán visualizar to…" at bounding box center [228, 292] width 14 height 14
checkbox input "true"
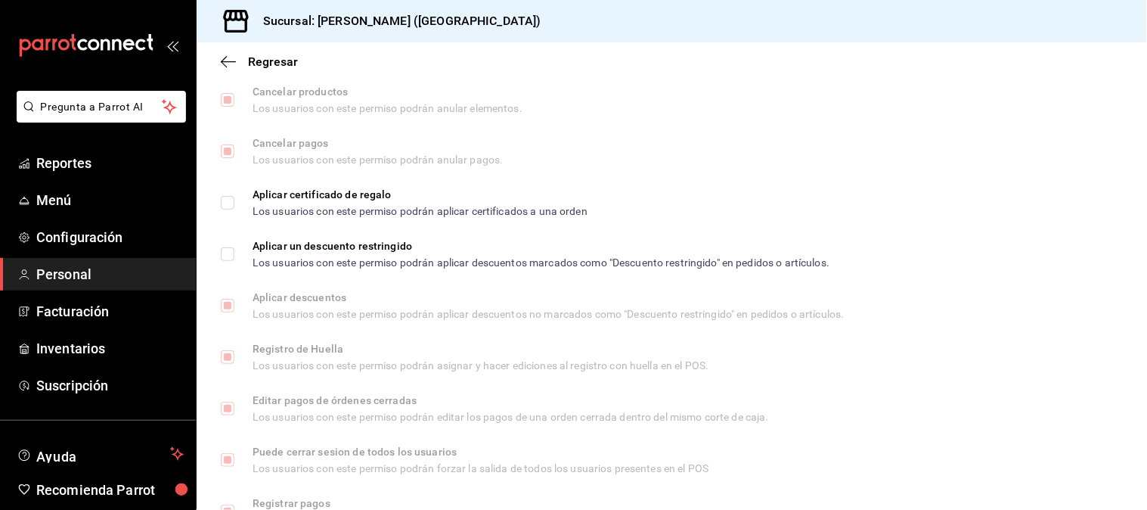
scroll to position [2016, 0]
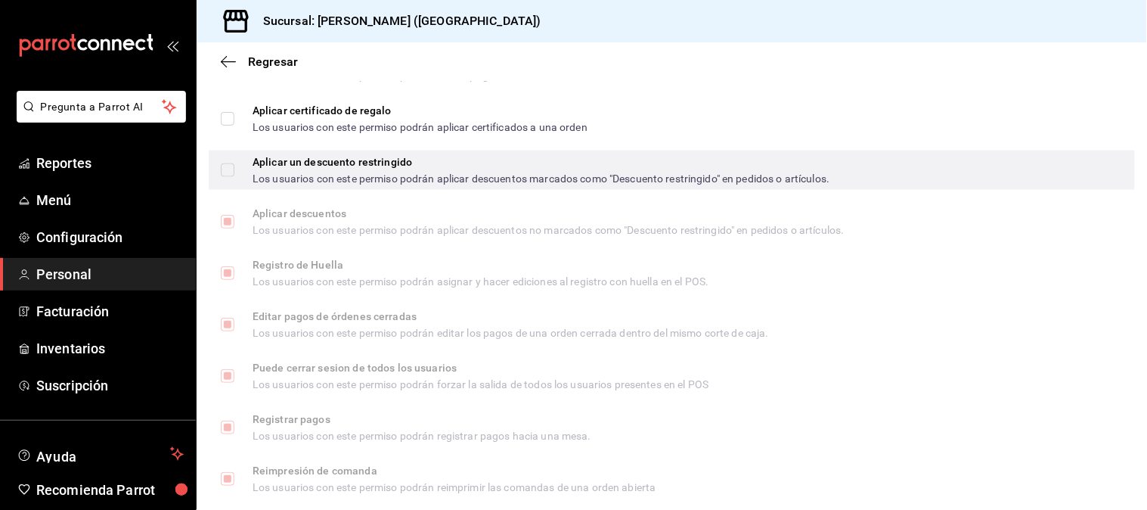
click at [231, 176] on input "Aplicar un descuento restringido Los usuarios con este permiso podrán aplicar d…" at bounding box center [228, 170] width 14 height 14
checkbox input "true"
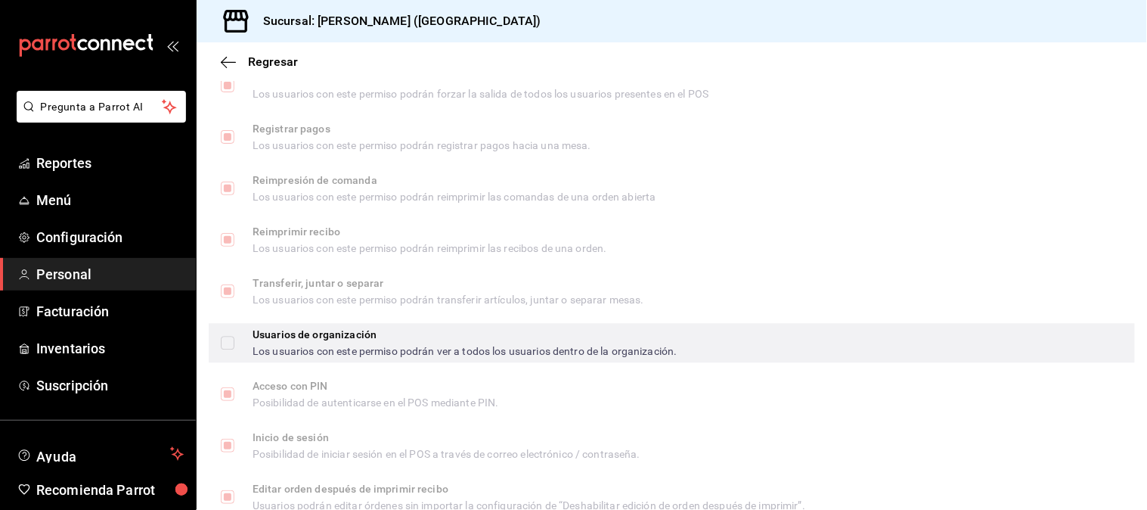
scroll to position [2357, 0]
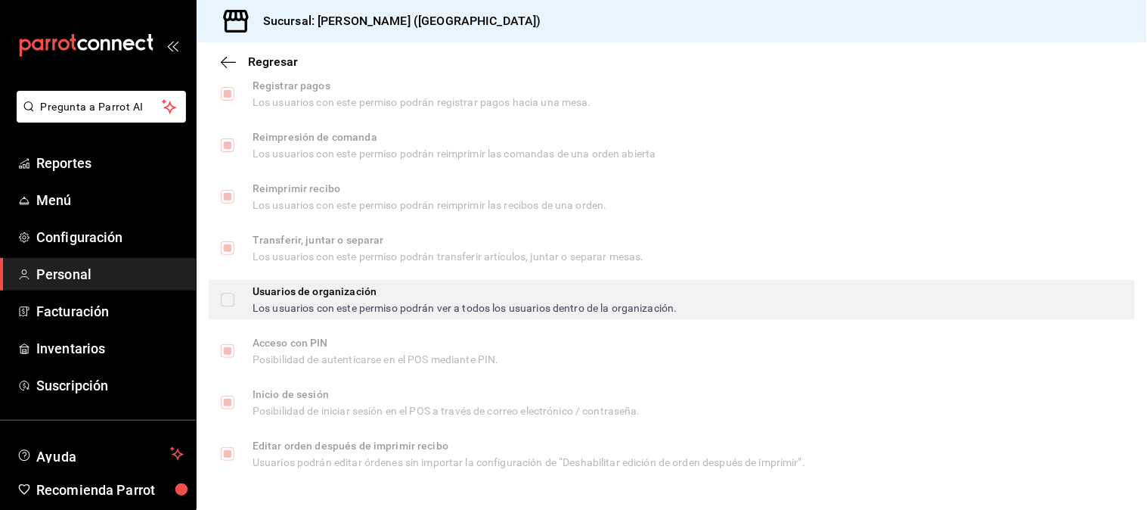
click at [228, 297] on input "Usuarios de organización Los usuarios con este permiso podrán ver a todos los u…" at bounding box center [228, 300] width 14 height 14
checkbox input "true"
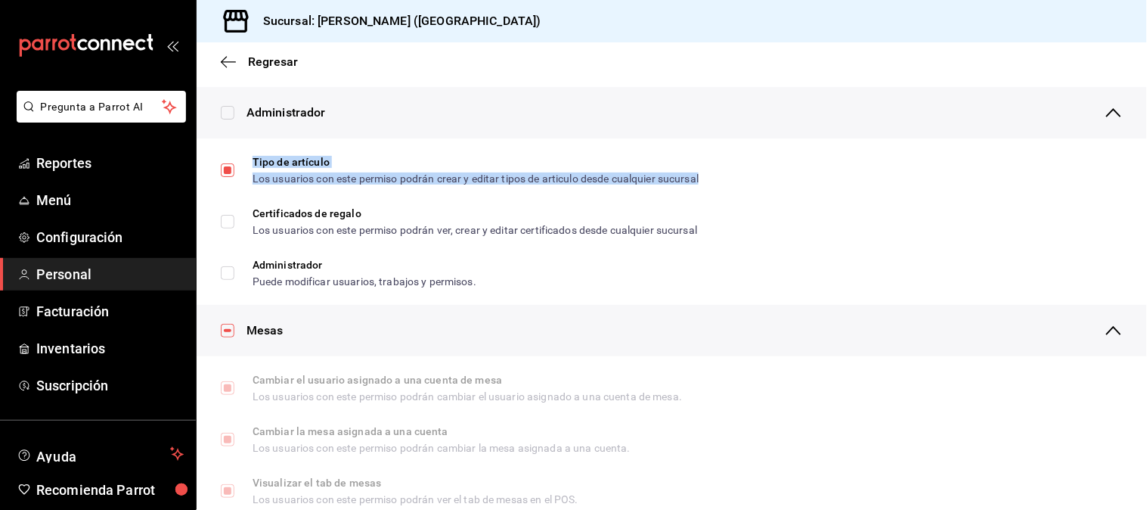
scroll to position [0, 0]
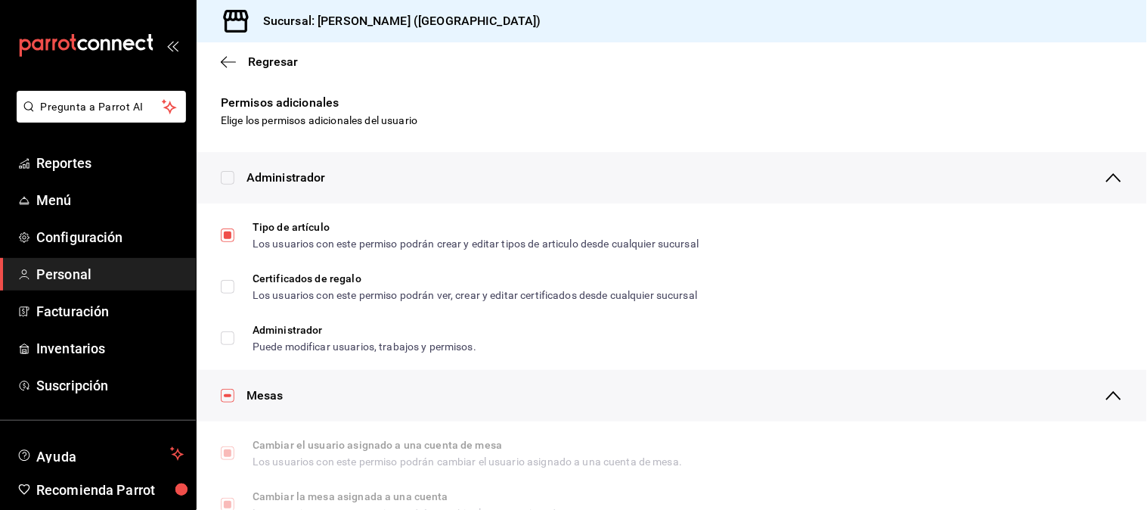
click at [229, 62] on icon "button" at bounding box center [228, 61] width 15 height 1
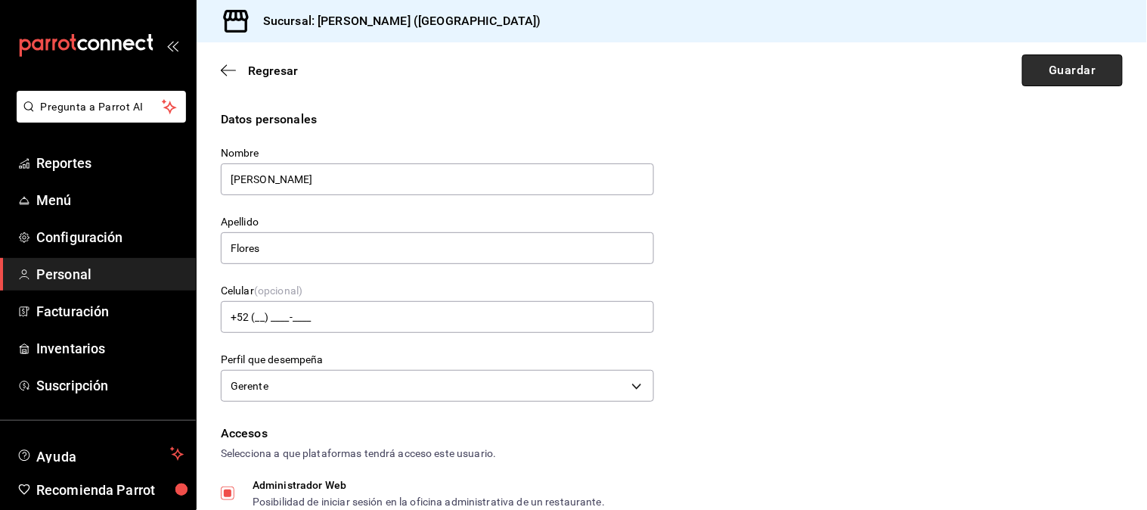
click at [1035, 68] on button "Guardar" at bounding box center [1073, 70] width 101 height 32
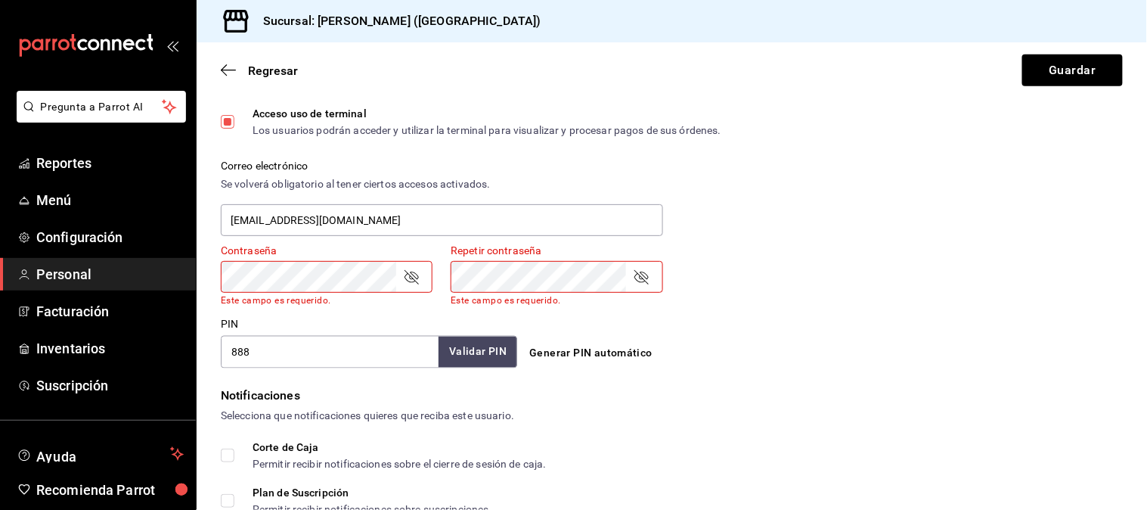
click at [1116, 70] on div "Regresar Guardar" at bounding box center [672, 70] width 951 height 56
click at [1097, 70] on button "Guardar" at bounding box center [1073, 70] width 101 height 32
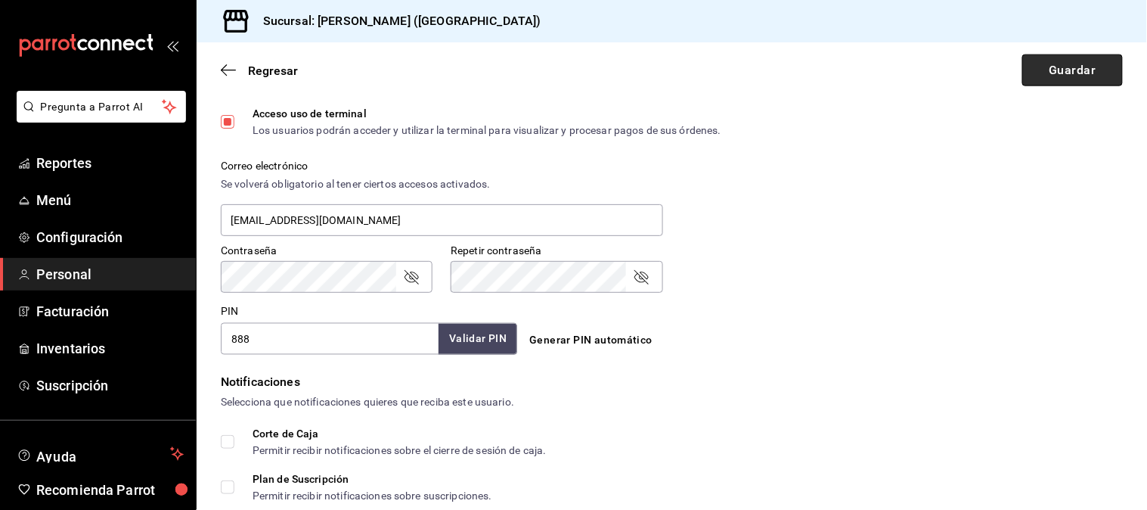
click at [1050, 55] on button "Guardar" at bounding box center [1073, 70] width 101 height 32
